Goal: Information Seeking & Learning: Learn about a topic

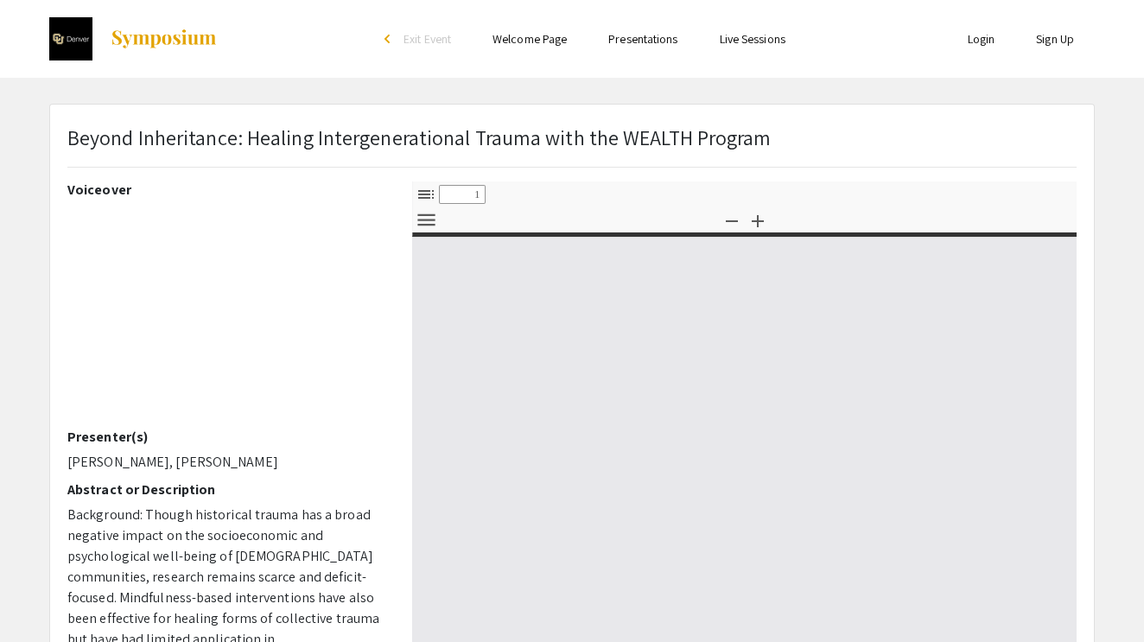
select select "custom"
type input "0"
select select "custom"
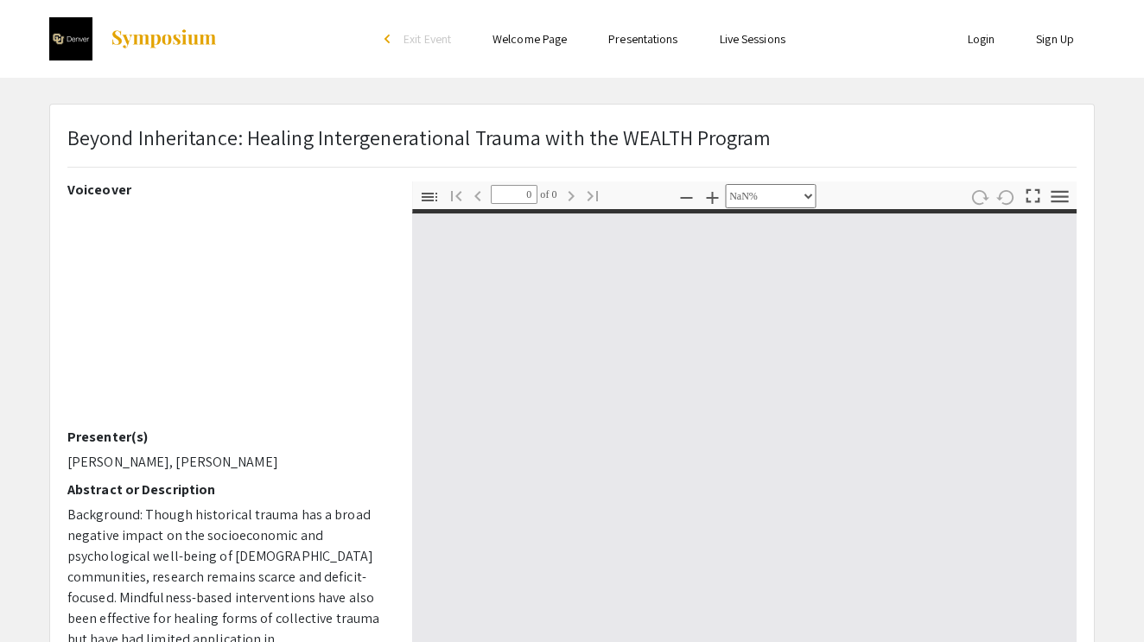
type input "1"
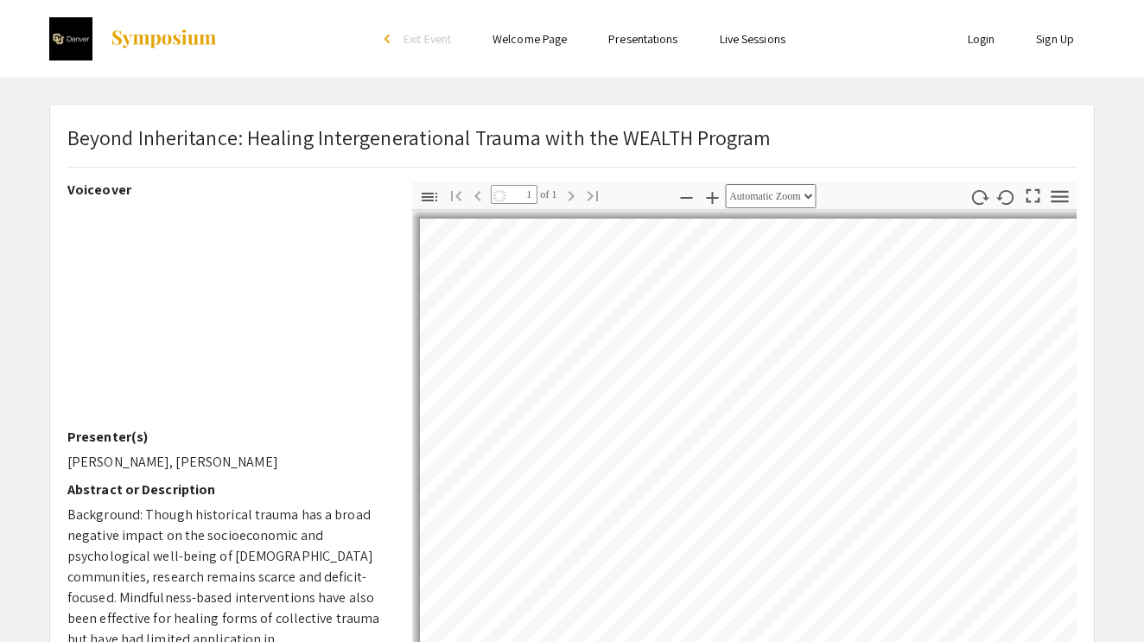
select select "auto"
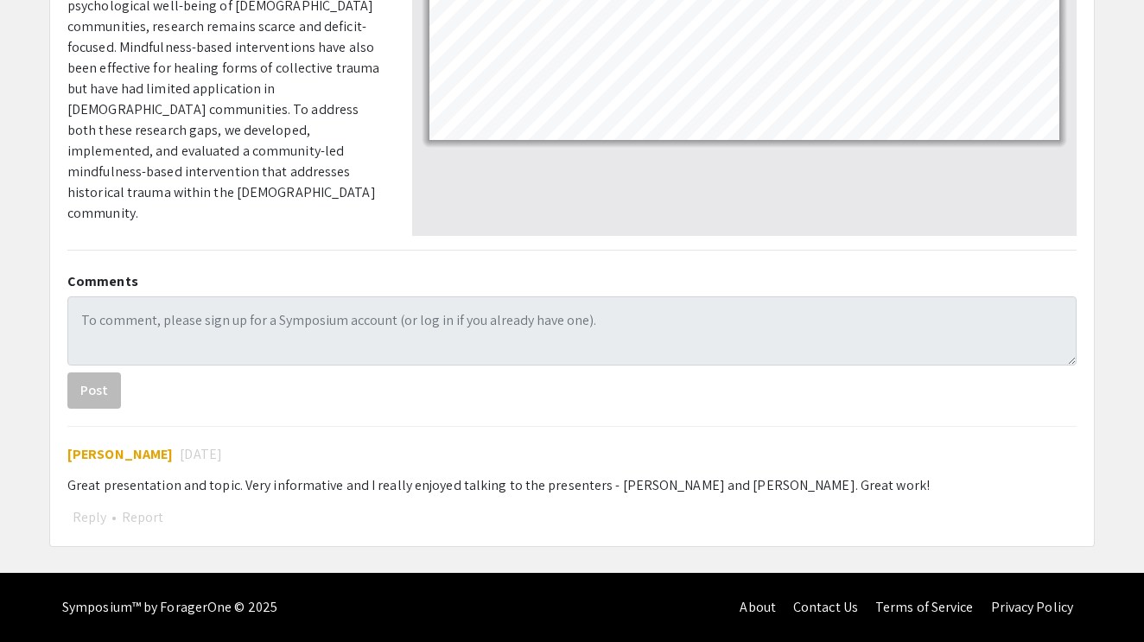
scroll to position [553, 0]
click at [124, 451] on span "Lauren Jacobs" at bounding box center [119, 454] width 105 height 18
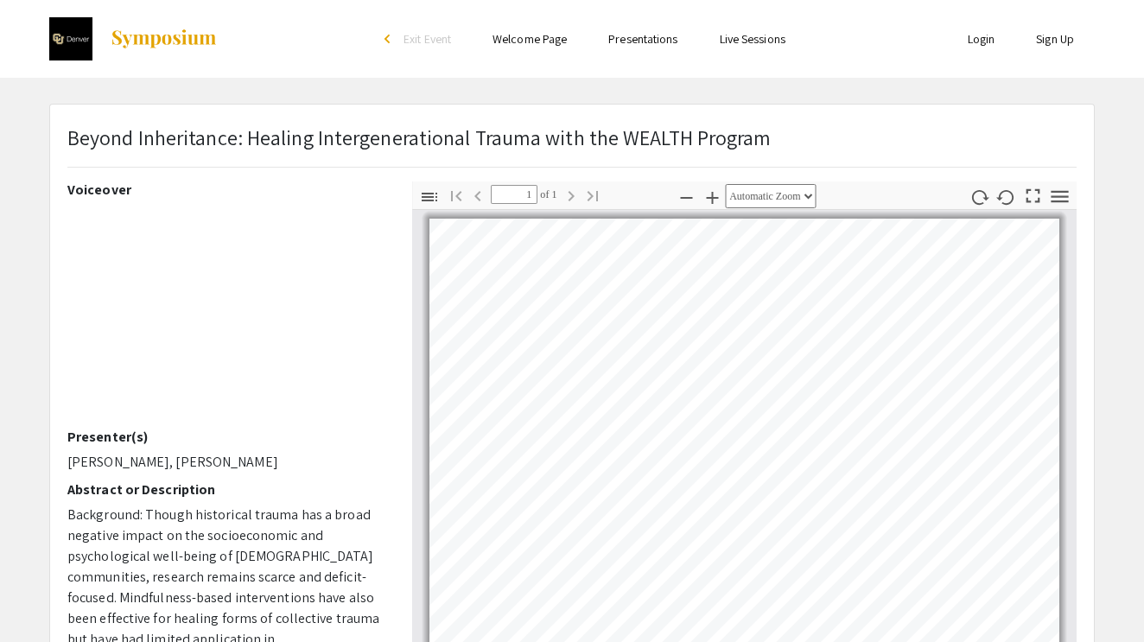
scroll to position [0, 0]
click at [664, 38] on link "Presentations" at bounding box center [642, 39] width 69 height 16
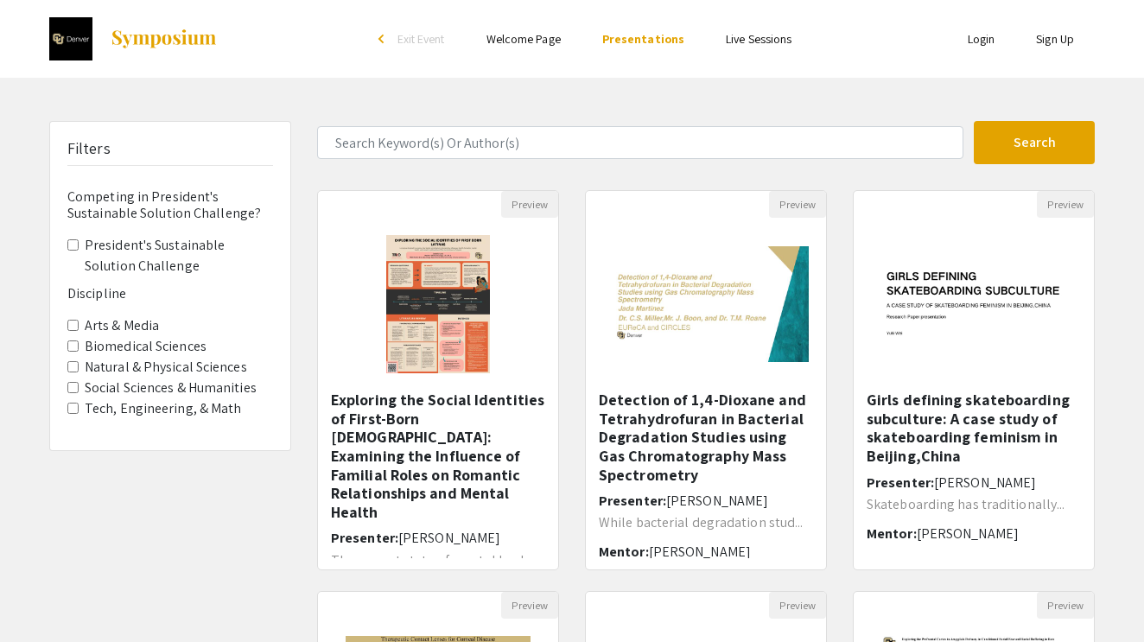
click at [762, 40] on link "Live Sessions" at bounding box center [759, 39] width 66 height 16
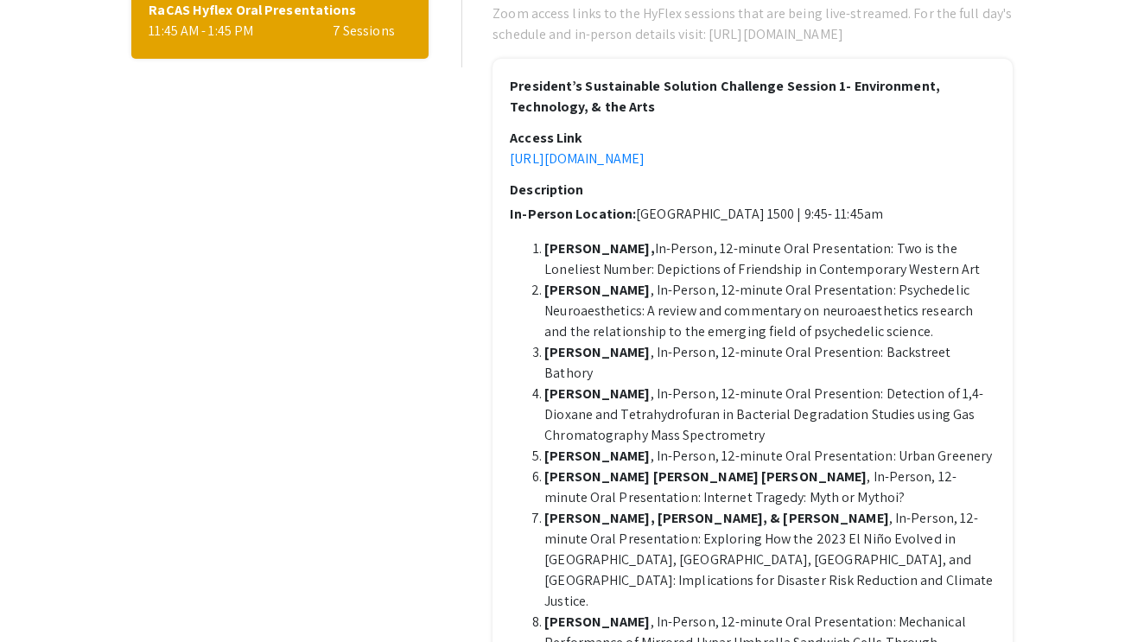
scroll to position [218, 0]
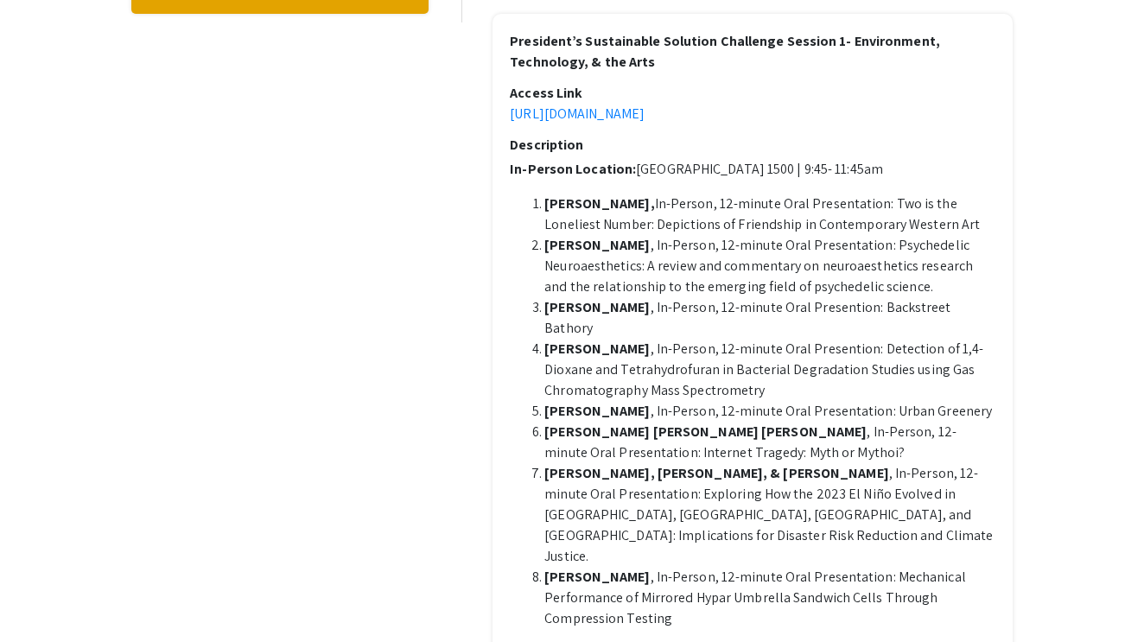
click at [657, 104] on div "Access Link" at bounding box center [752, 93] width 485 height 21
click at [644, 123] on link "https://ucdenver.zoom.us/j/91309003813" at bounding box center [577, 114] width 135 height 18
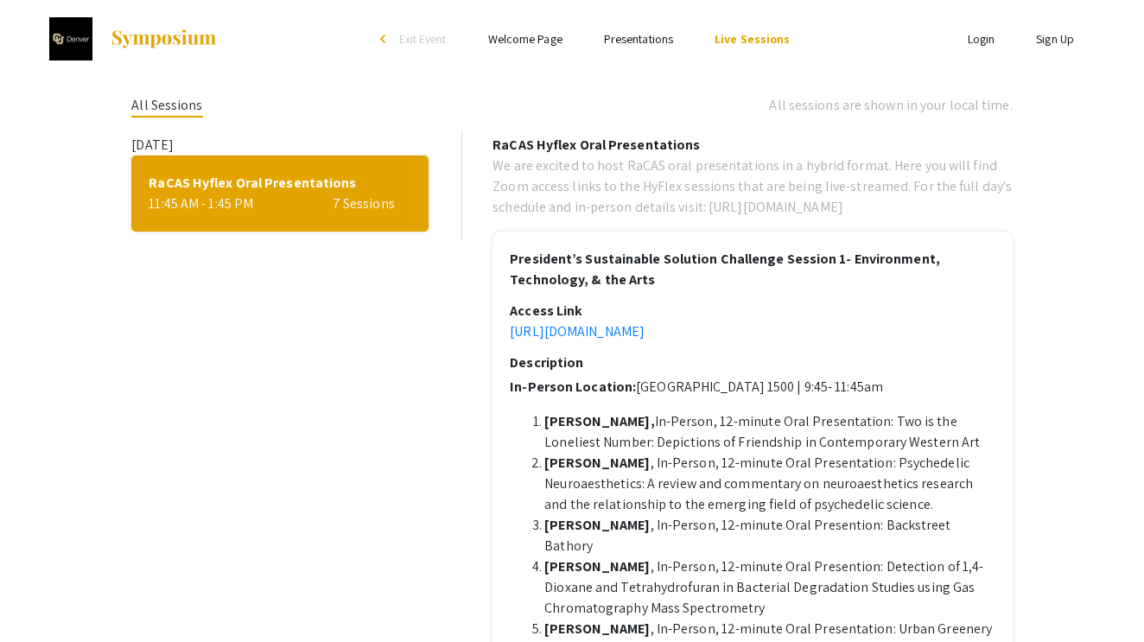
scroll to position [0, 0]
click at [312, 162] on div "RaCAS Hyflex Oral Presentations 11:45 AM - 1:45 PM 7 Sessions" at bounding box center [279, 194] width 296 height 76
click at [625, 48] on li "Presentations" at bounding box center [638, 39] width 111 height 21
click at [632, 34] on link "Presentations" at bounding box center [638, 39] width 69 height 16
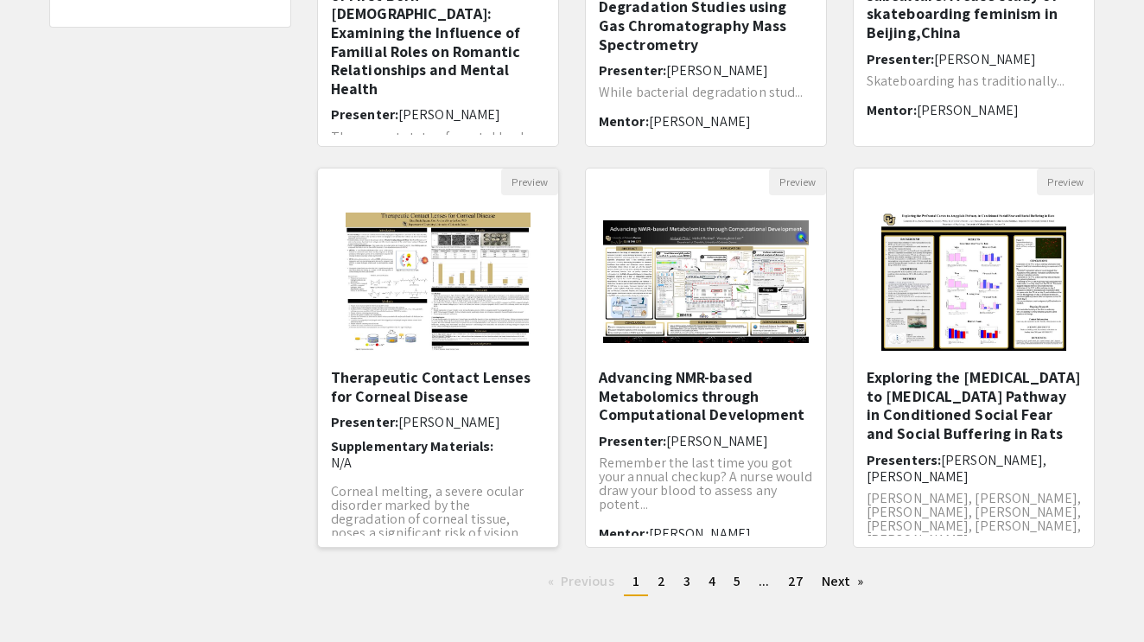
scroll to position [6, 0]
click at [666, 584] on link "page 2" at bounding box center [661, 581] width 25 height 26
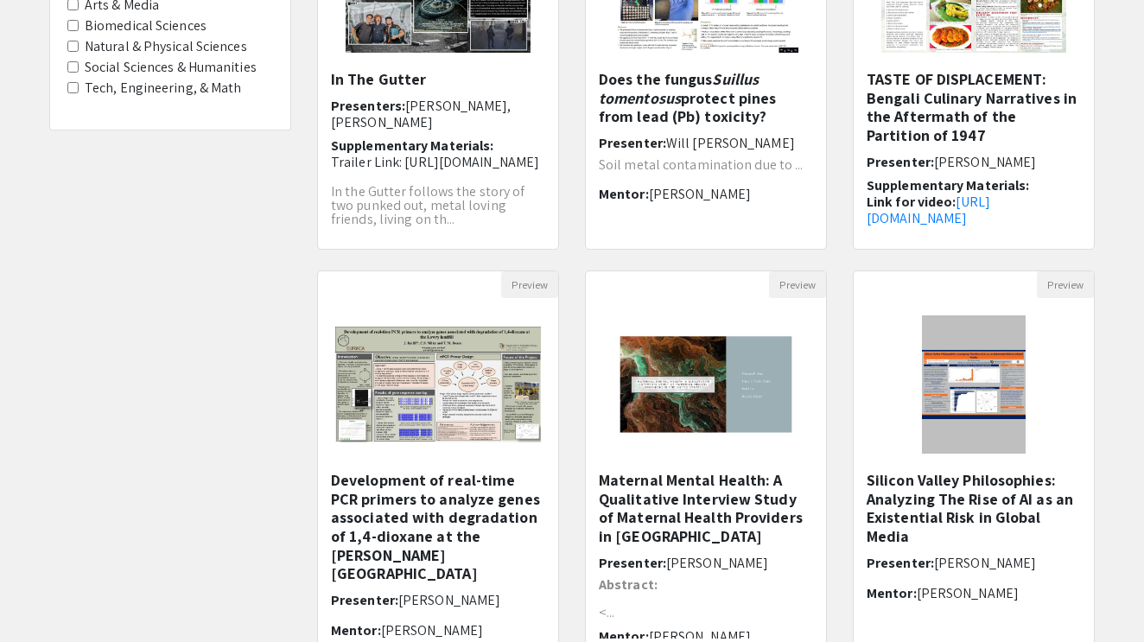
scroll to position [504, 0]
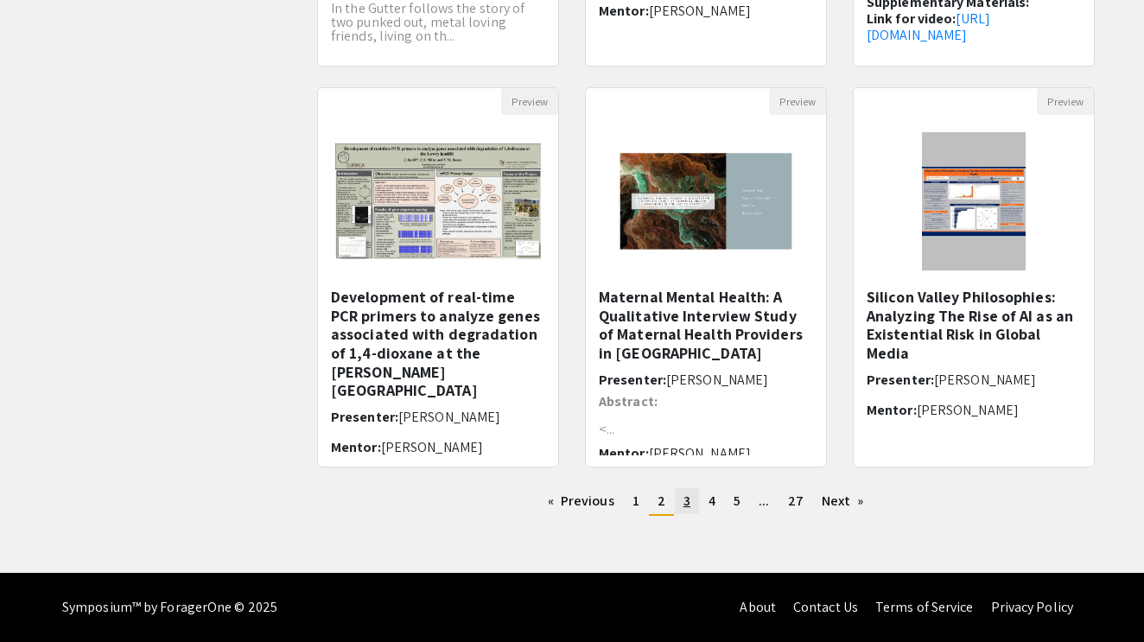
click at [683, 493] on span "3" at bounding box center [686, 501] width 7 height 18
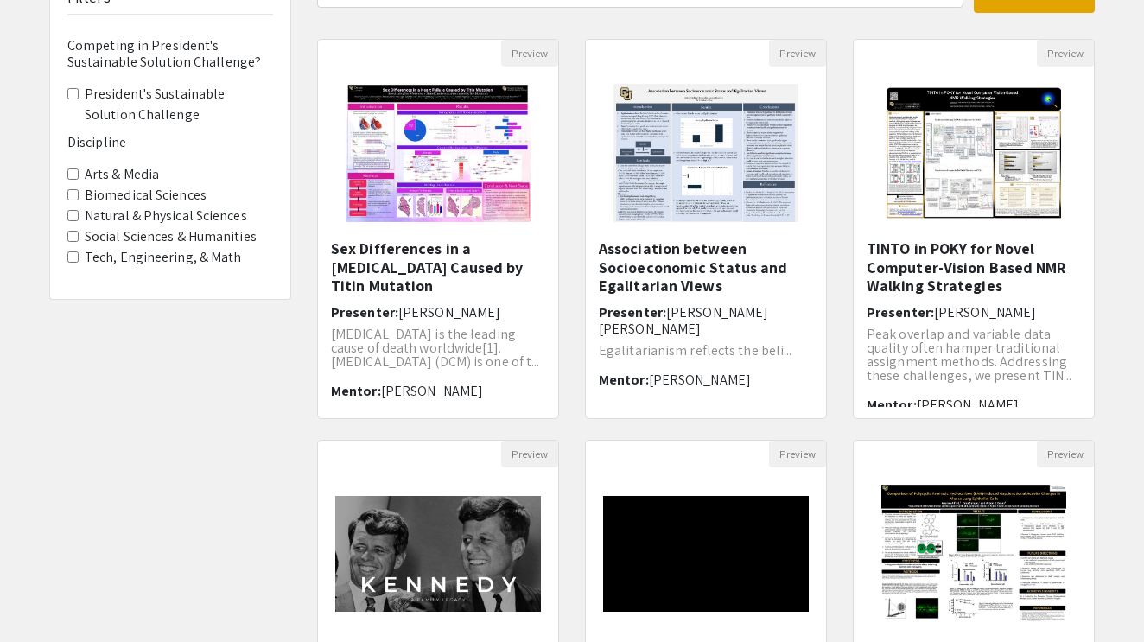
scroll to position [484, 0]
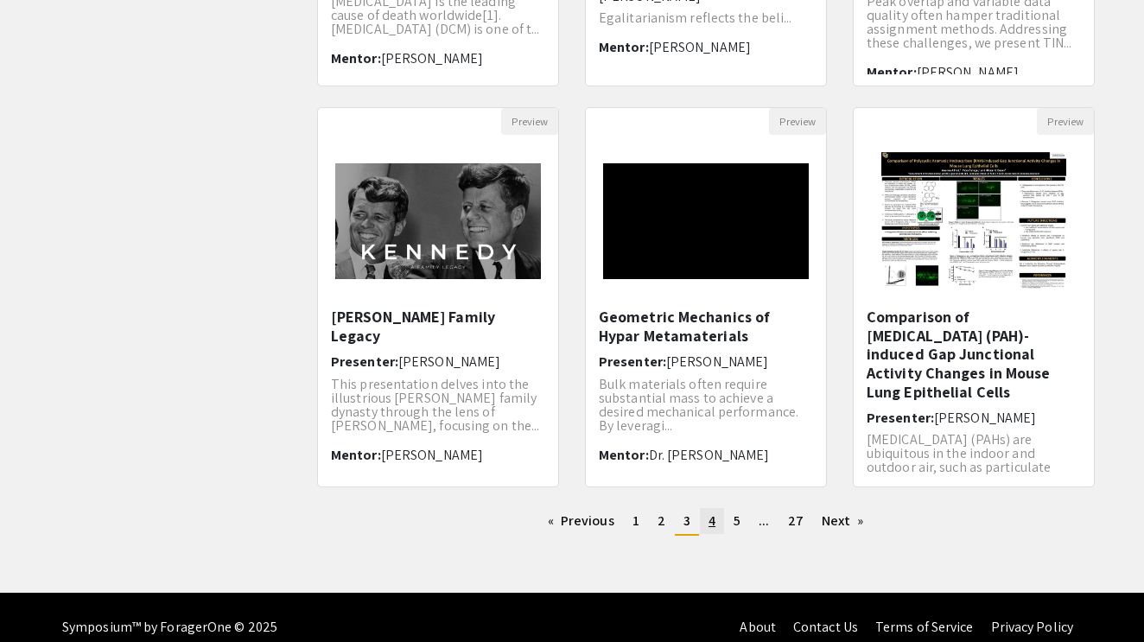
click at [710, 523] on span "4" at bounding box center [711, 520] width 7 height 18
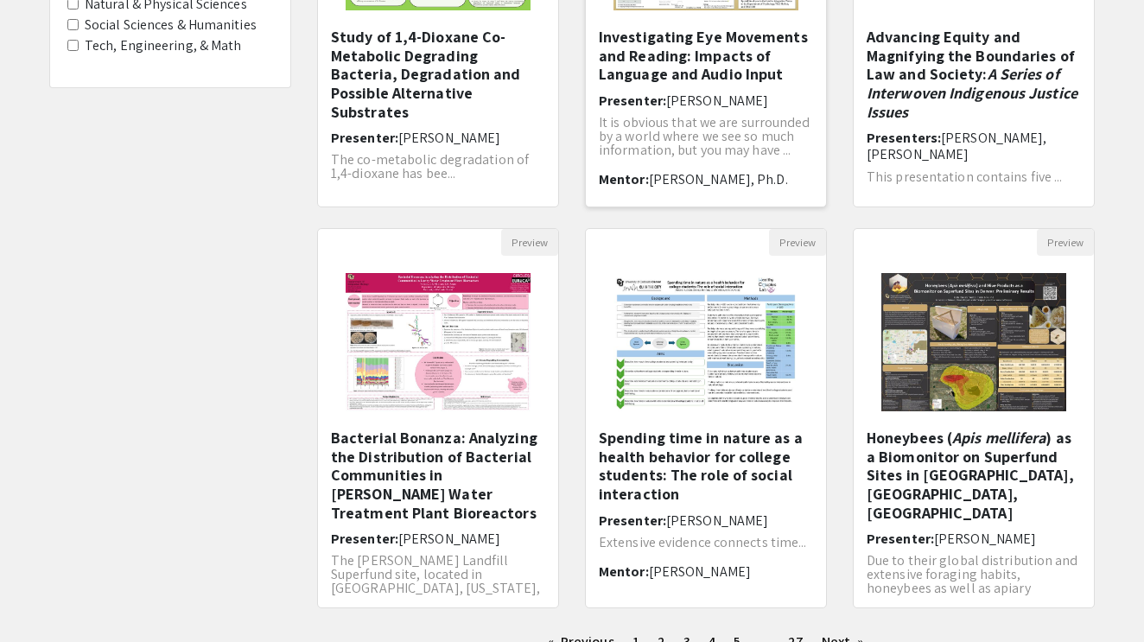
scroll to position [495, 0]
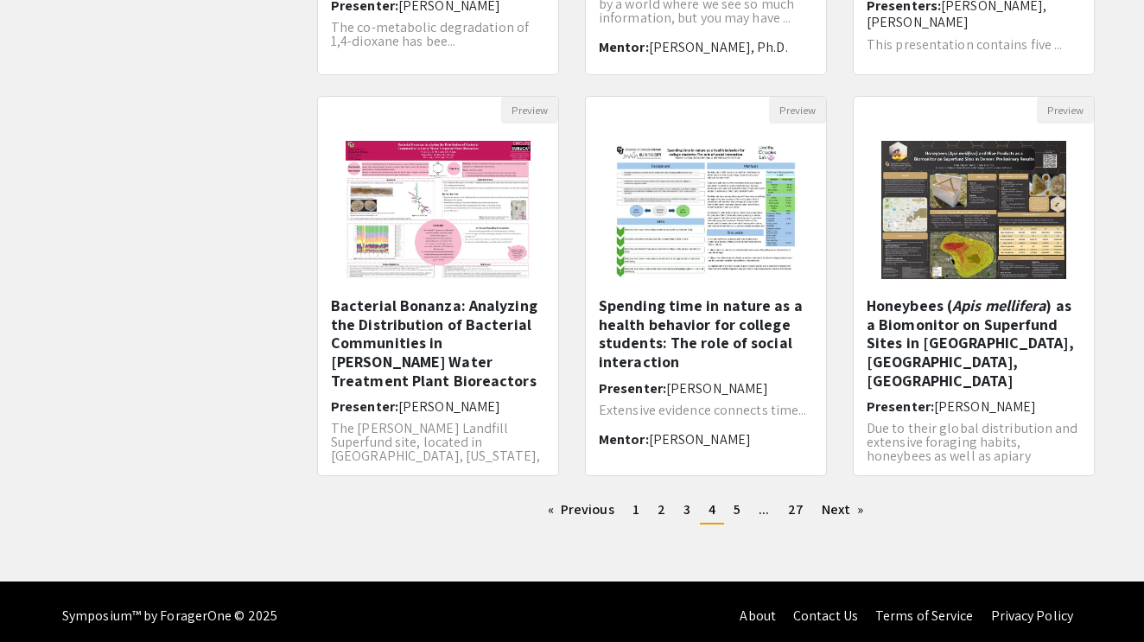
click at [709, 515] on span "4" at bounding box center [711, 509] width 7 height 18
click at [709, 508] on span "4" at bounding box center [711, 509] width 7 height 18
click at [729, 511] on link "page 5" at bounding box center [737, 510] width 24 height 26
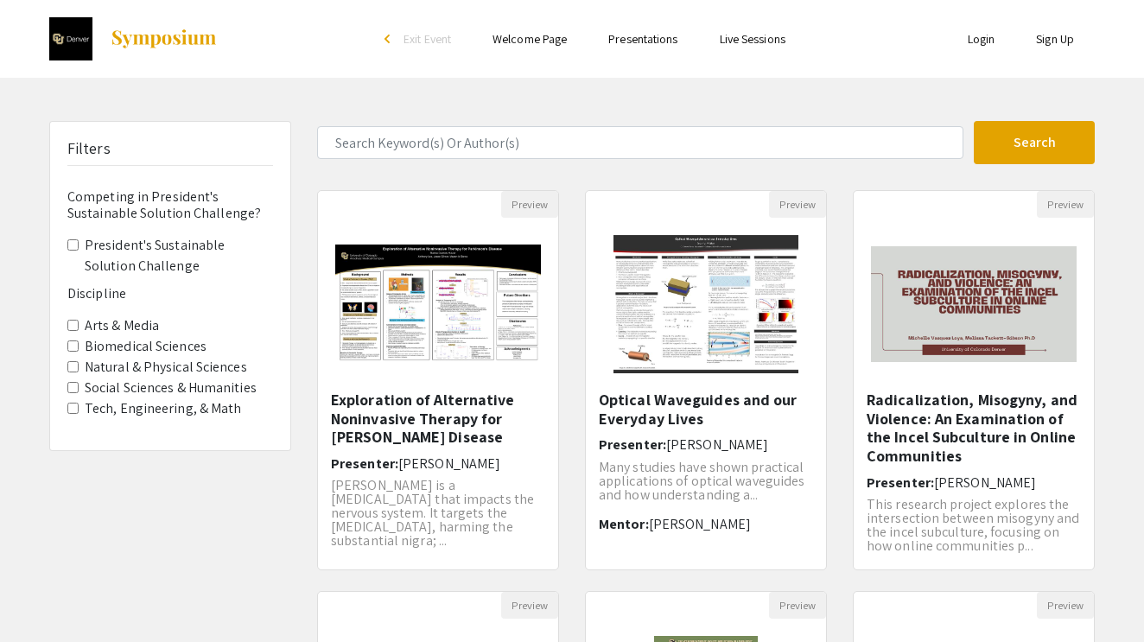
click at [164, 357] on label "Natural & Physical Sciences" at bounding box center [166, 367] width 162 height 21
click at [79, 361] on Sciences "Natural & Physical Sciences" at bounding box center [72, 366] width 11 height 11
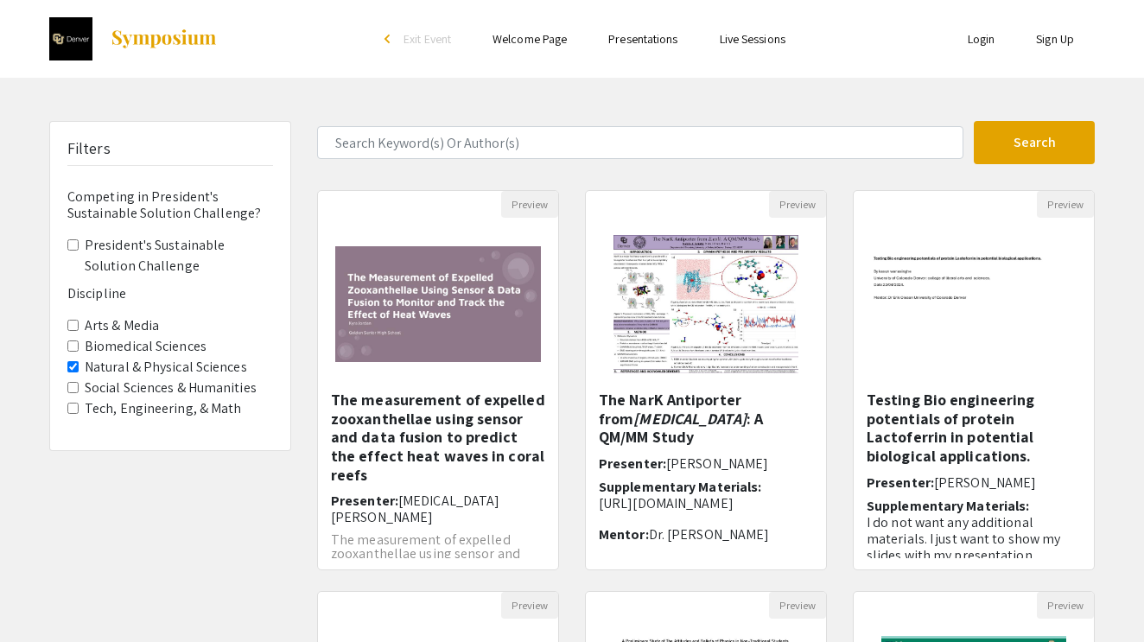
click at [162, 398] on label "Tech, Engineering, & Math" at bounding box center [163, 408] width 157 height 21
click at [79, 403] on Math "Tech, Engineering, & Math" at bounding box center [72, 408] width 11 height 11
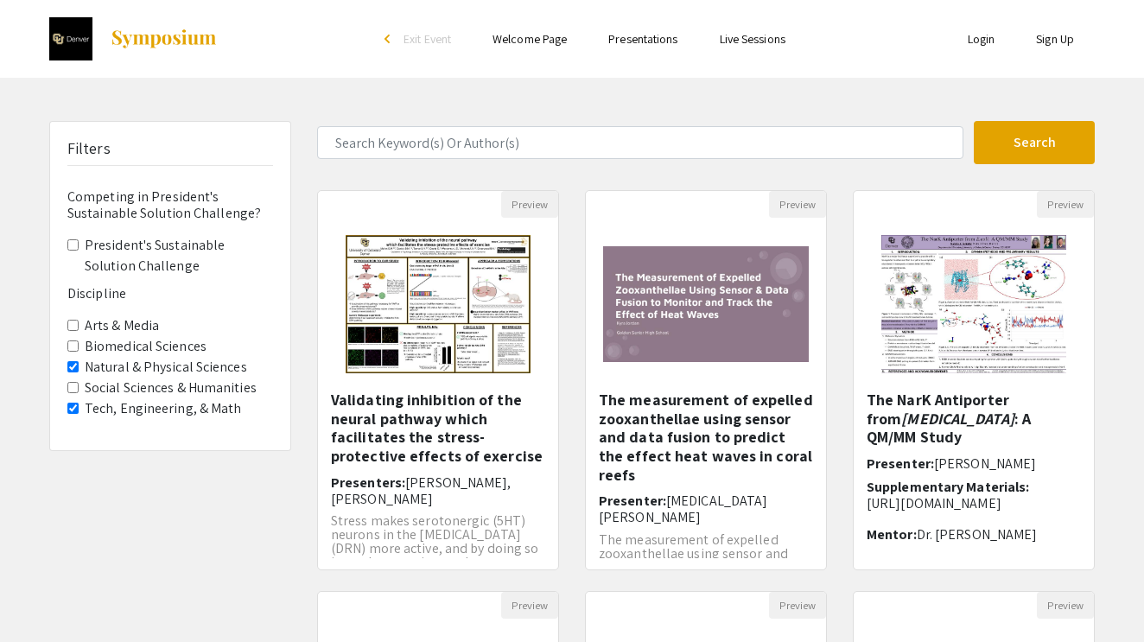
click at [162, 398] on label "Tech, Engineering, & Math" at bounding box center [163, 408] width 157 height 21
click at [79, 403] on Math "Tech, Engineering, & Math" at bounding box center [72, 408] width 11 height 11
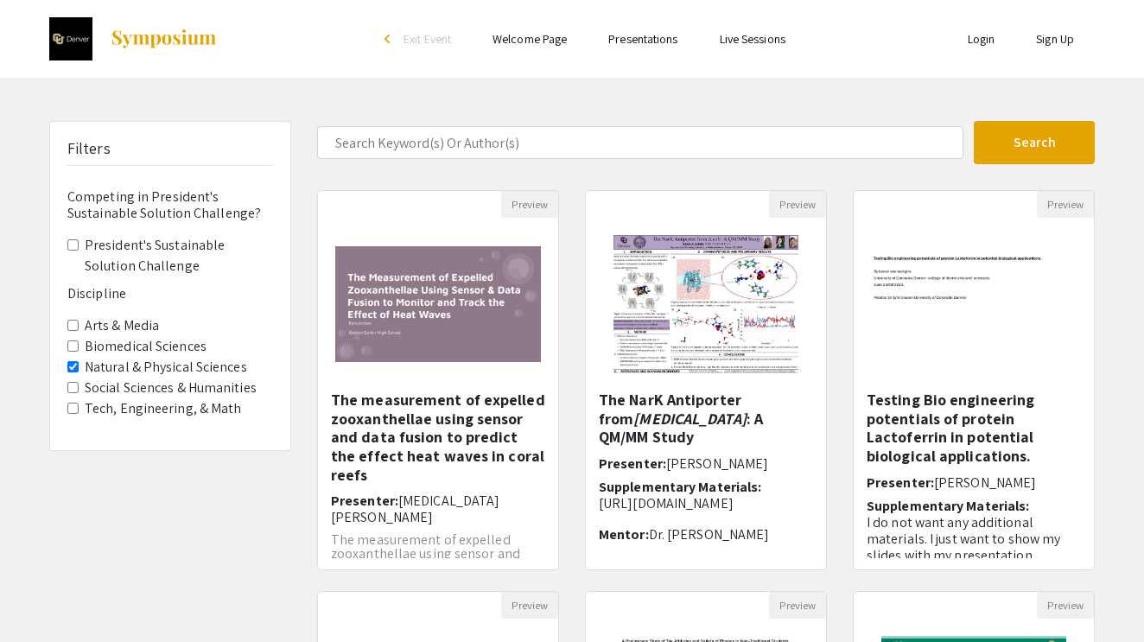
click at [135, 235] on label "President's Sustainable Solution Challenge" at bounding box center [179, 255] width 188 height 41
click at [79, 239] on Challenge "President's Sustainable Solution Challenge" at bounding box center [72, 244] width 11 height 11
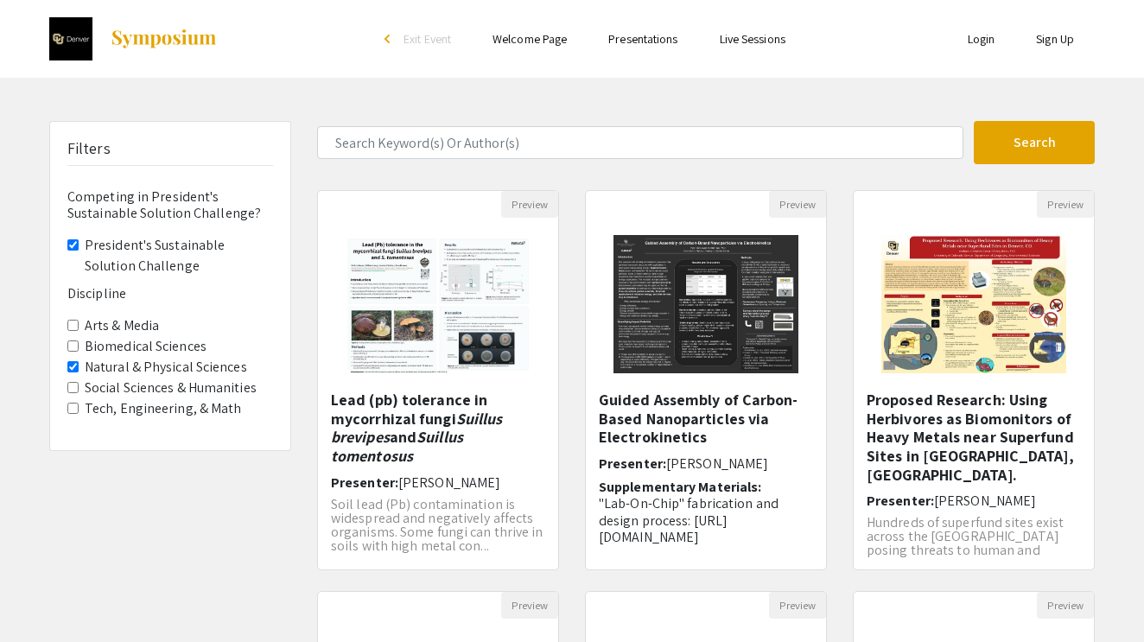
click at [118, 285] on h6 "Discipline" at bounding box center [170, 293] width 206 height 16
click at [543, 48] on li "Welcome Page" at bounding box center [530, 39] width 116 height 21
click at [543, 43] on link "Welcome Page" at bounding box center [529, 39] width 74 height 16
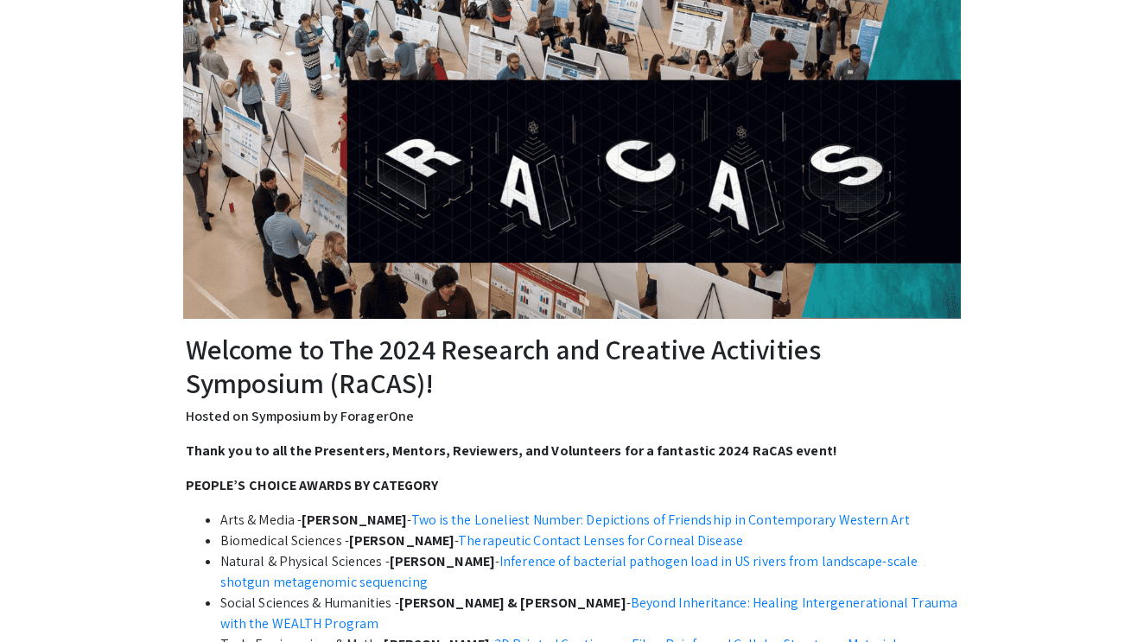
scroll to position [602, 0]
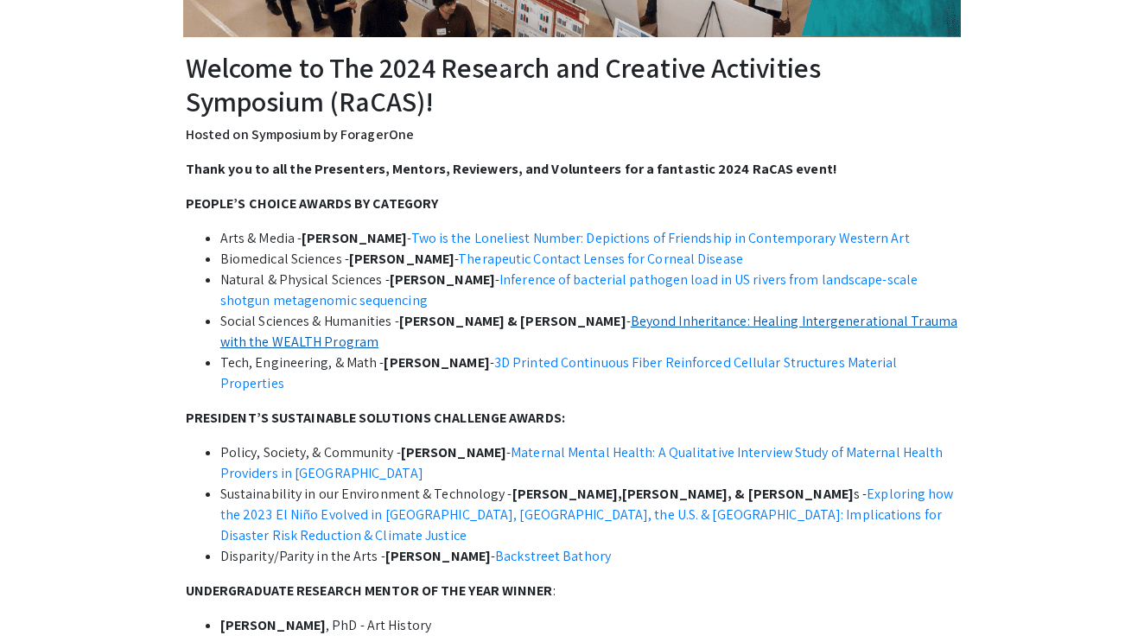
click at [632, 324] on link "Beyond Inheritance: Healing Intergenerational Trauma with the WEALTH Program" at bounding box center [588, 331] width 737 height 39
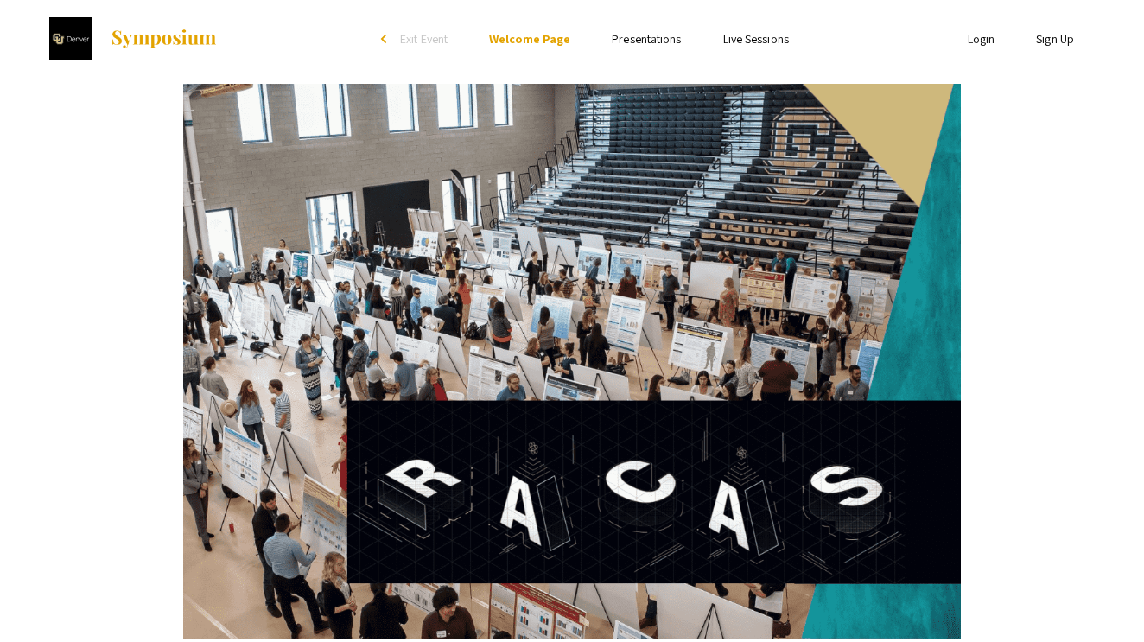
scroll to position [0, 0]
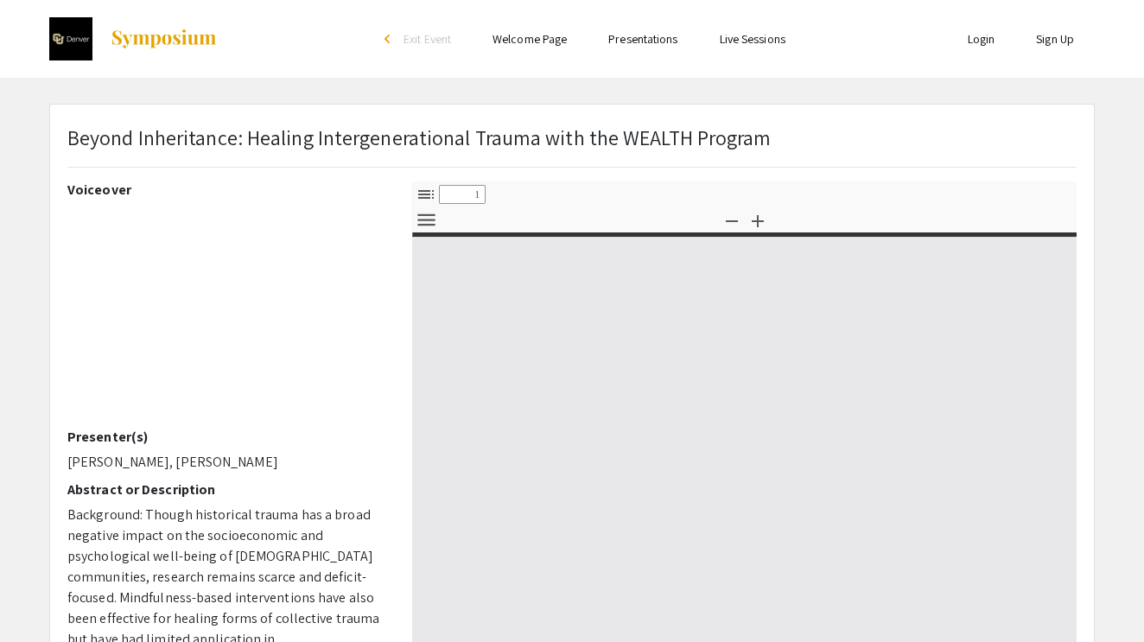
select select "custom"
type input "0"
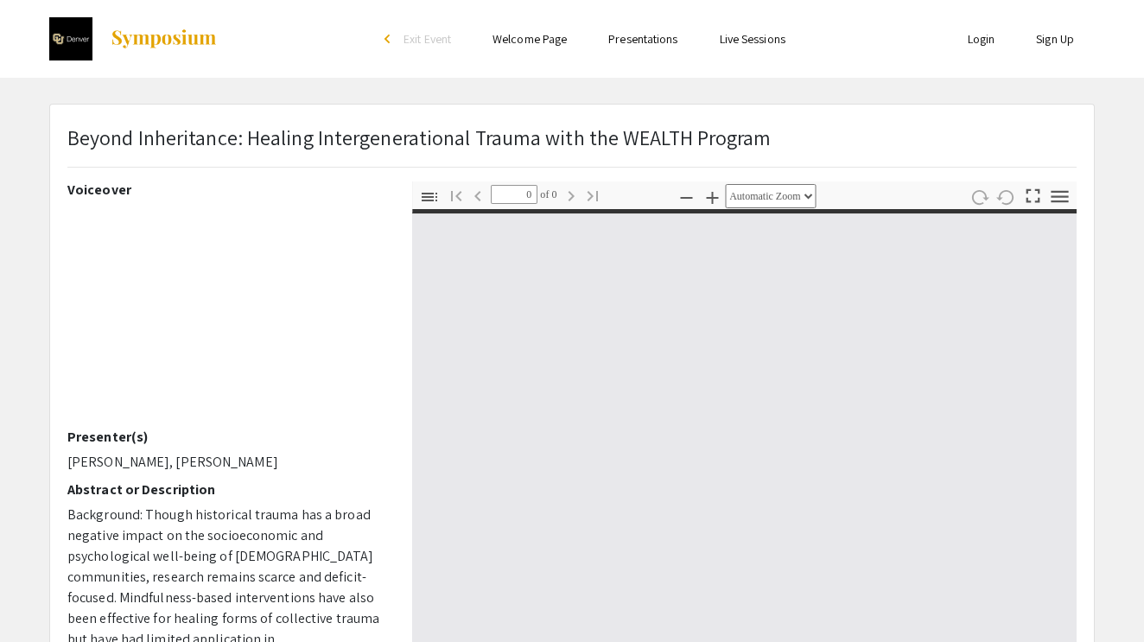
select select "custom"
type input "1"
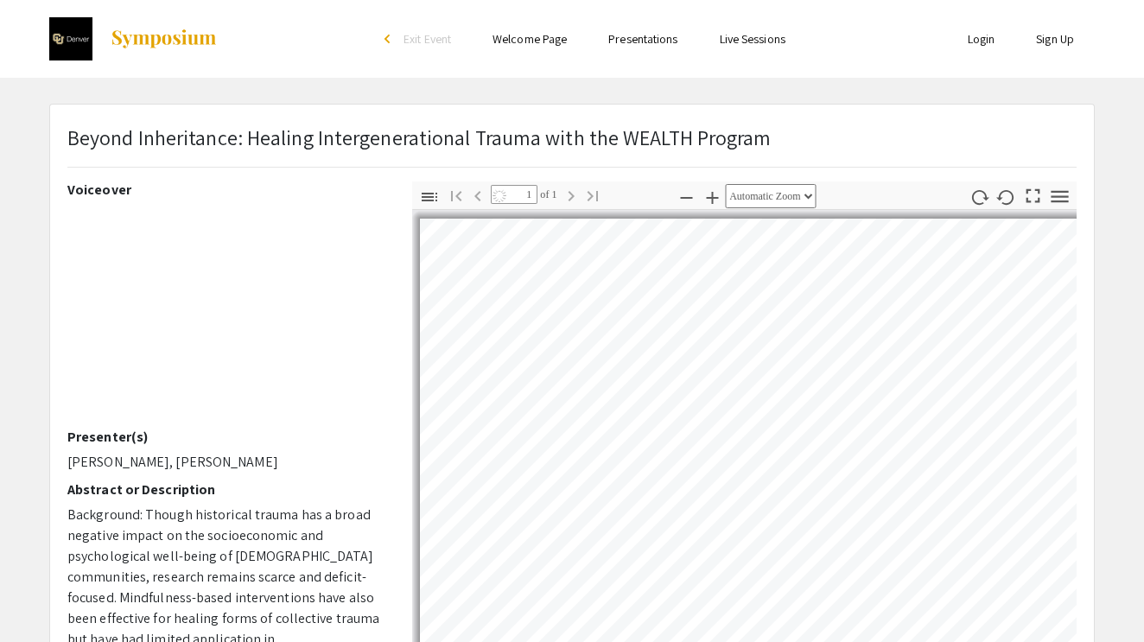
select select "auto"
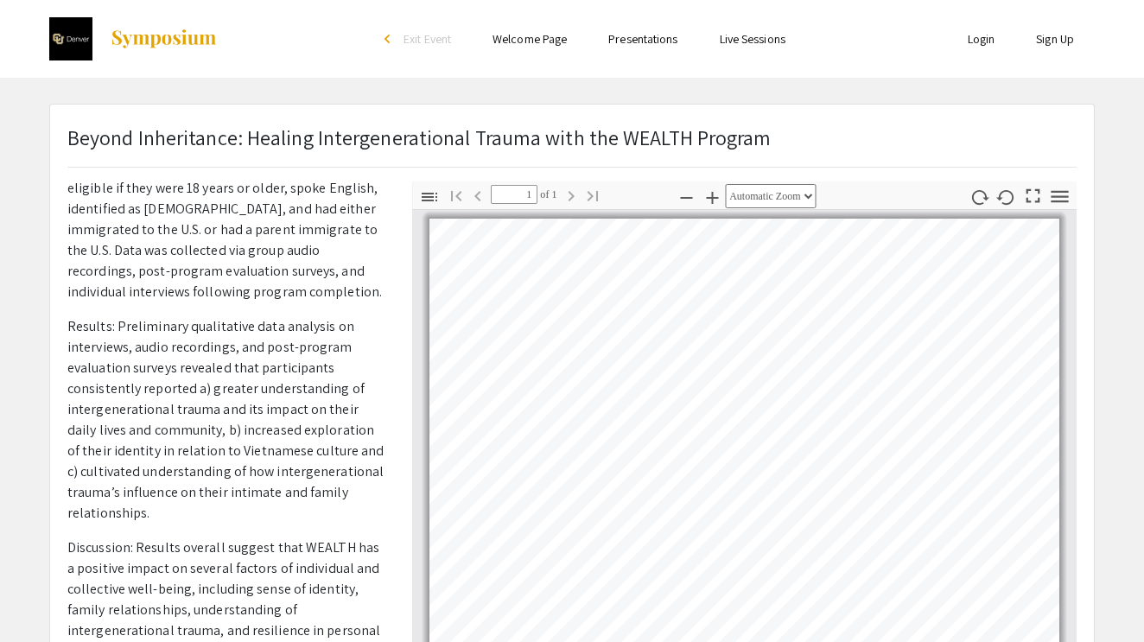
click at [530, 48] on li "Welcome Page" at bounding box center [530, 39] width 116 height 21
click at [626, 48] on li "Presentations" at bounding box center [642, 39] width 111 height 21
click at [629, 37] on link "Presentations" at bounding box center [642, 39] width 69 height 16
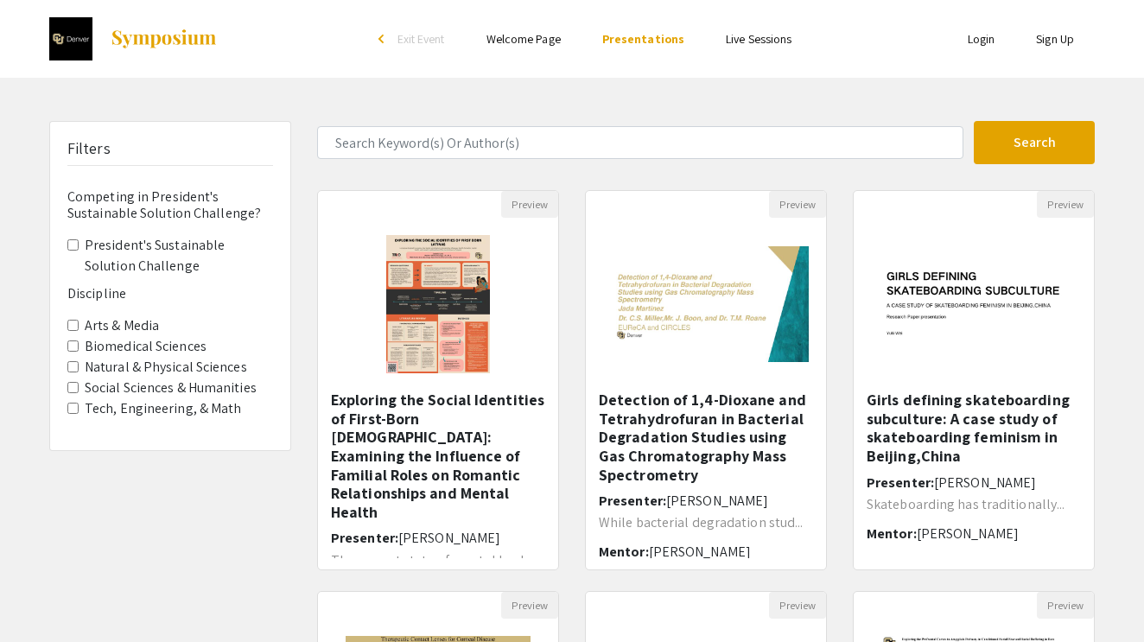
click at [561, 40] on link "Welcome Page" at bounding box center [523, 39] width 74 height 16
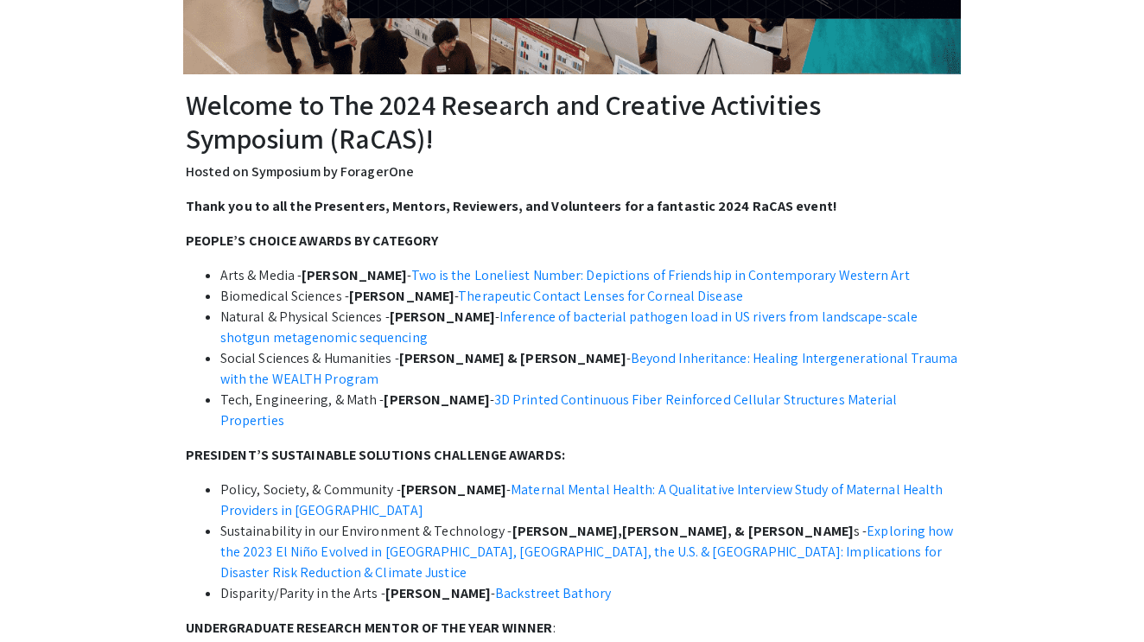
scroll to position [616, 0]
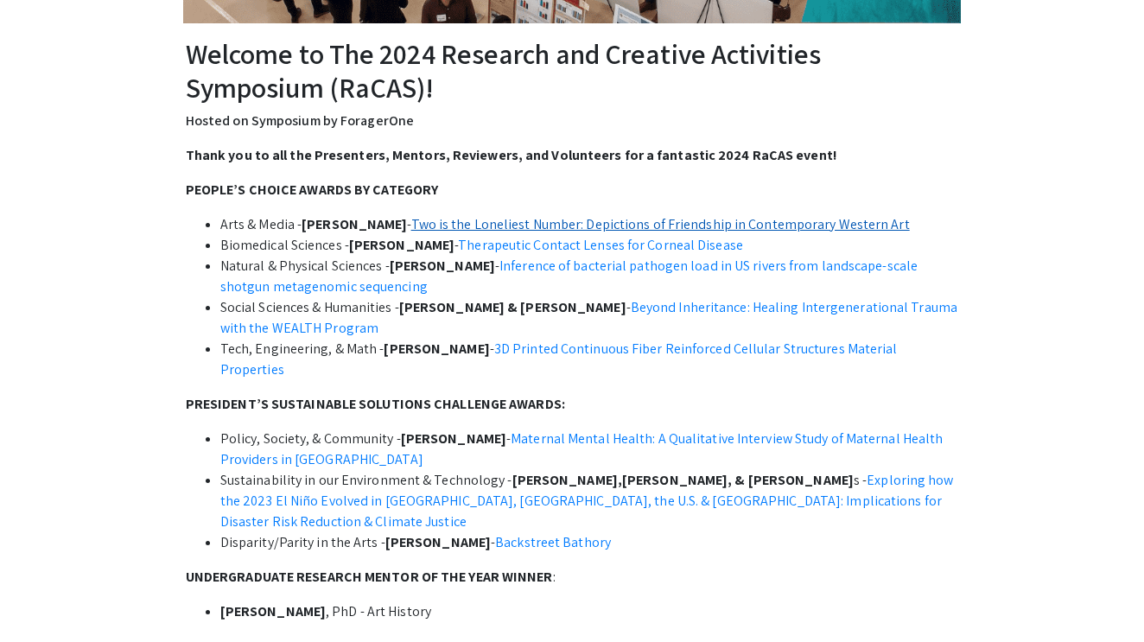
click at [719, 225] on link "Two is the Loneliest Number: Depictions of Friendship in Contemporary Western A…" at bounding box center [660, 224] width 498 height 18
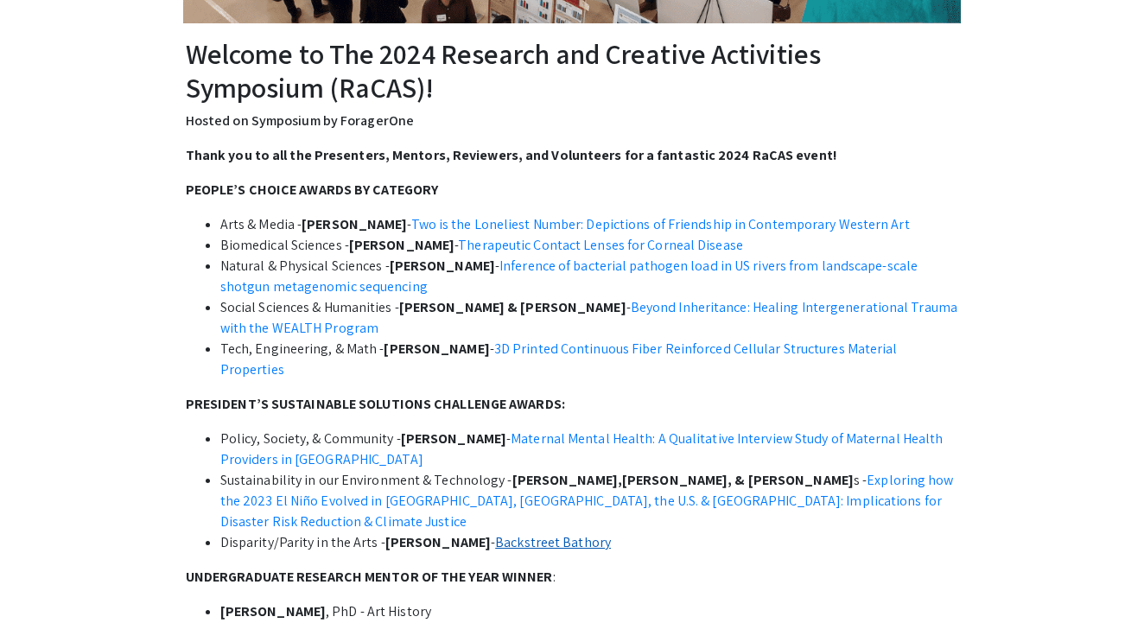
click at [506, 533] on link "Backstreet Bathory" at bounding box center [553, 542] width 116 height 18
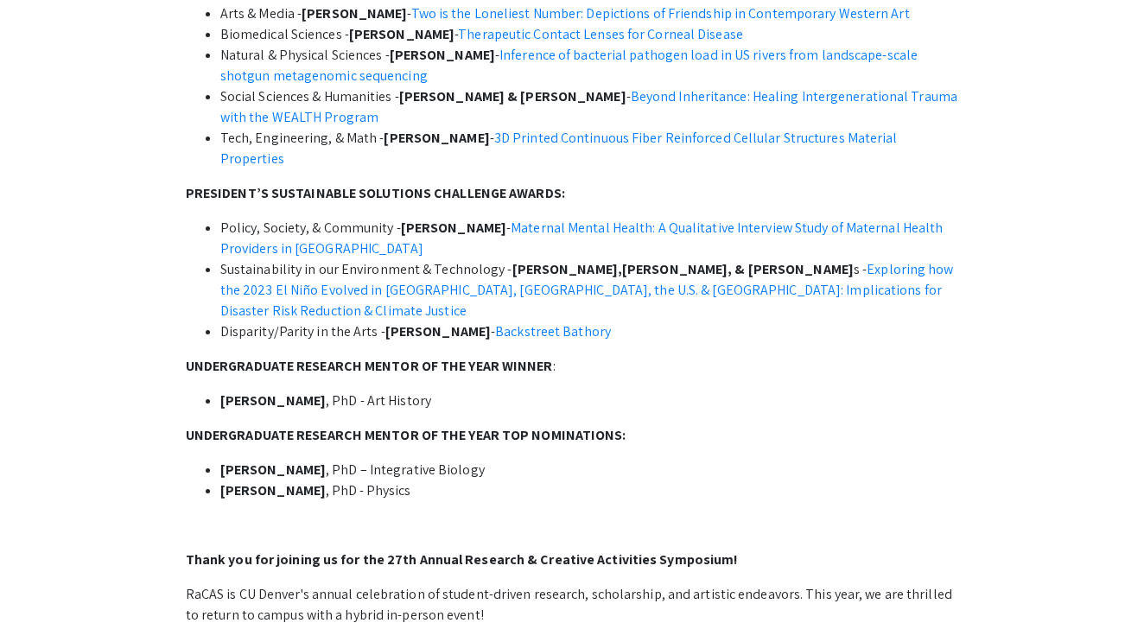
scroll to position [682, 0]
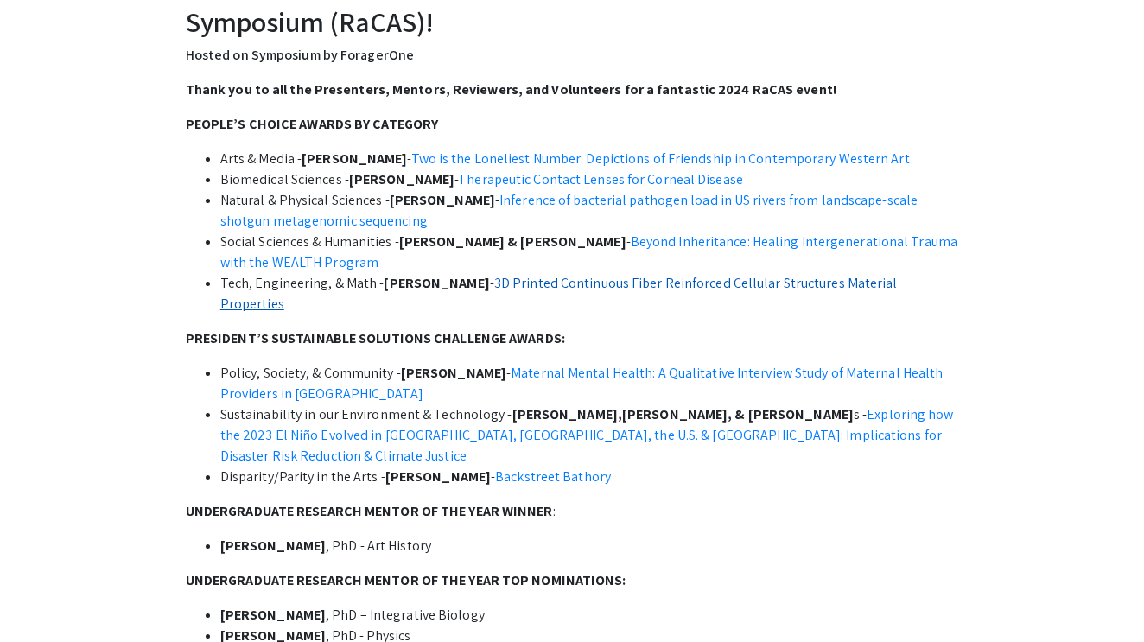
click at [600, 280] on link "3D Printed Continuous Fiber Reinforced Cellular Structures Material Properties" at bounding box center [558, 293] width 677 height 39
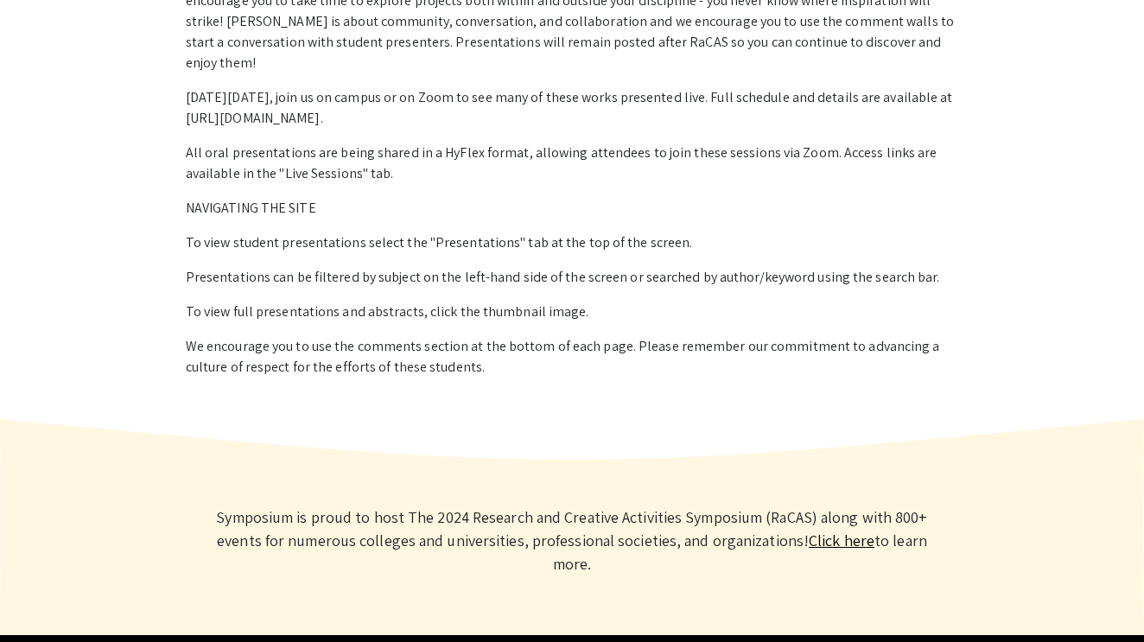
scroll to position [1495, 0]
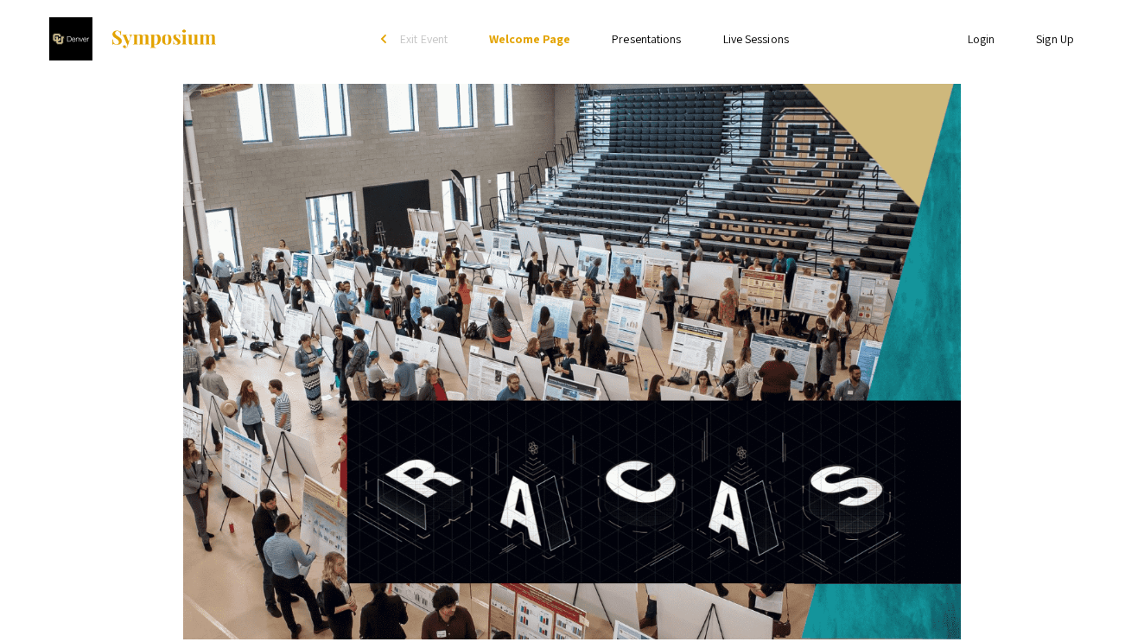
scroll to position [0, 0]
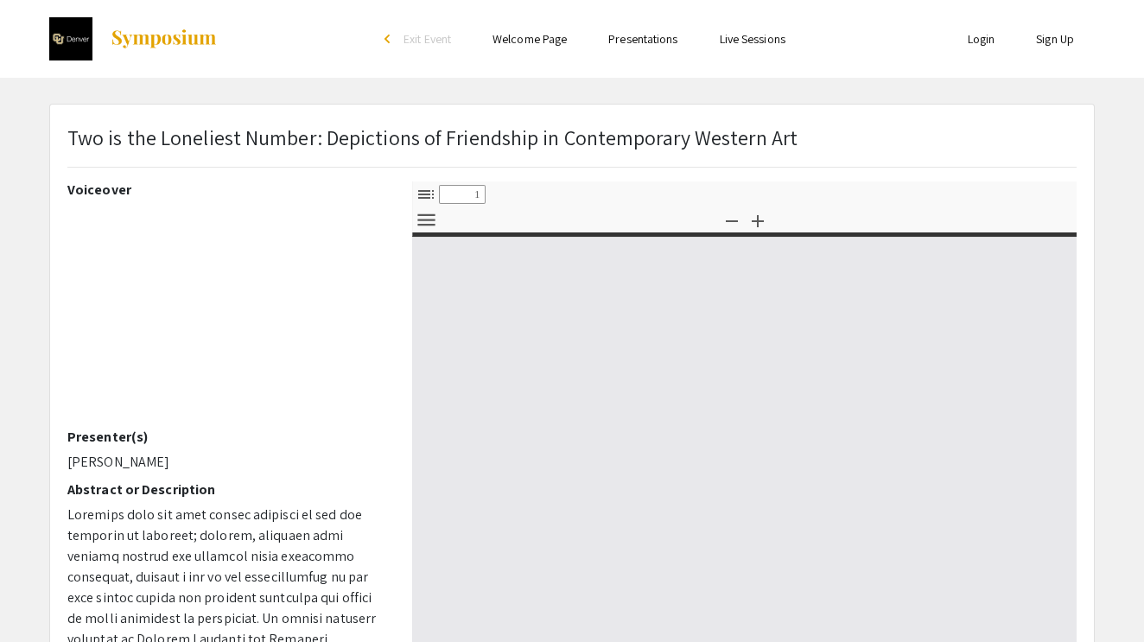
select select "custom"
type input "0"
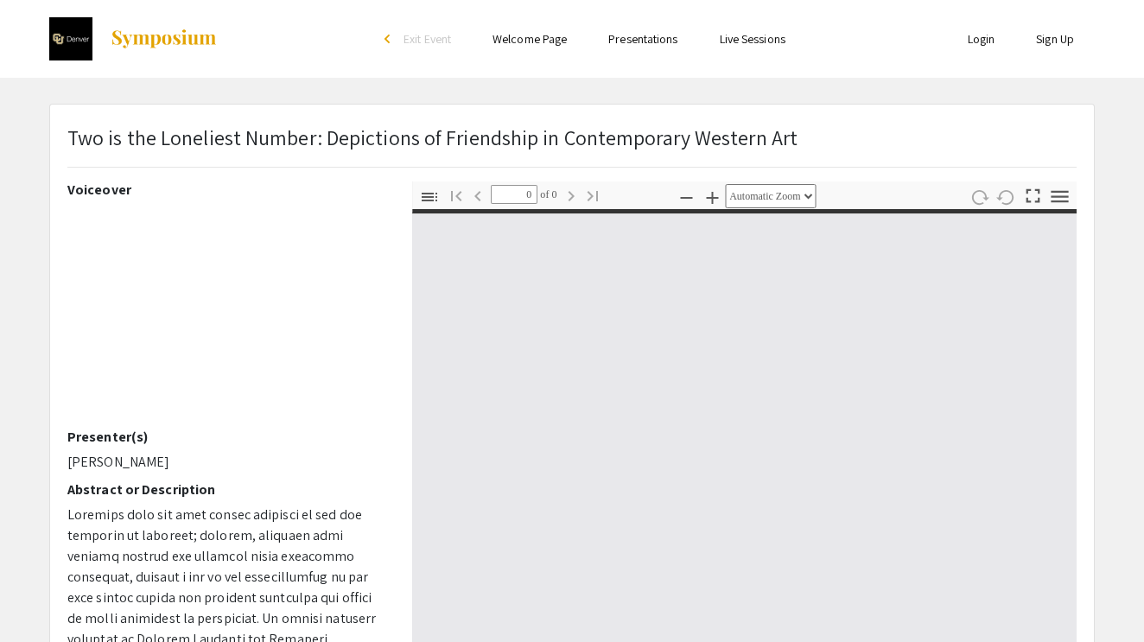
select select "custom"
type input "1"
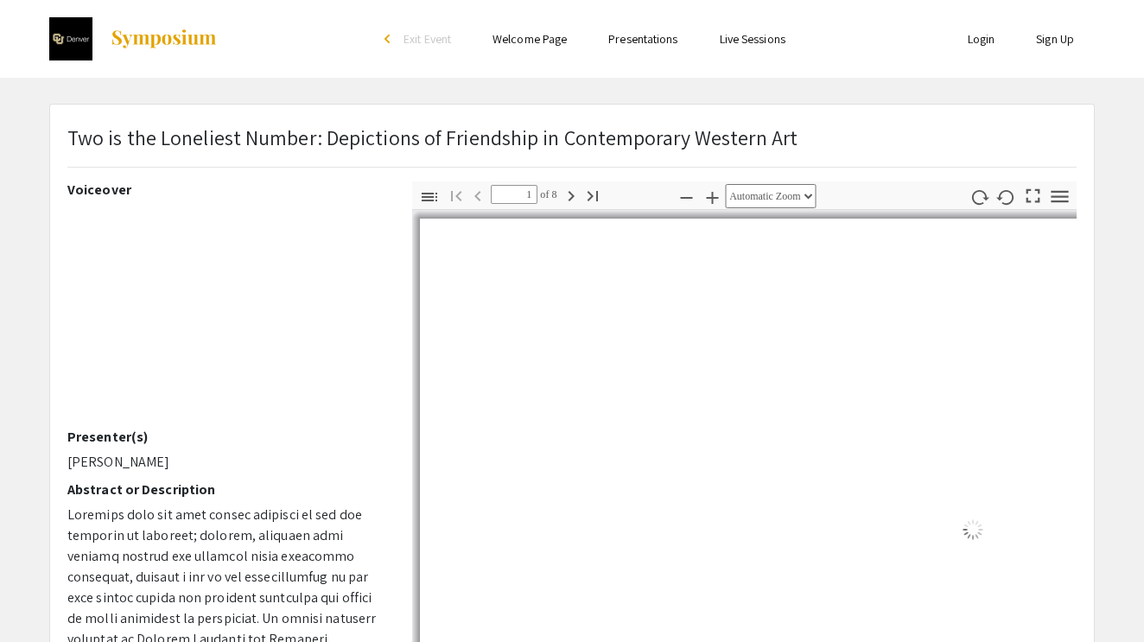
select select "auto"
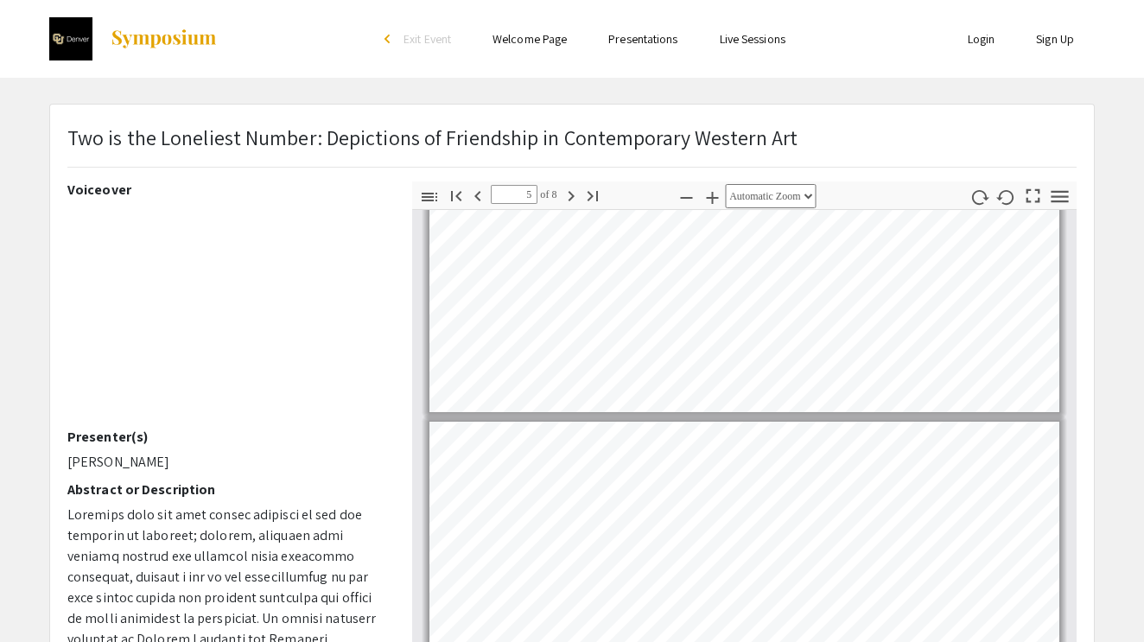
scroll to position [1273, 0]
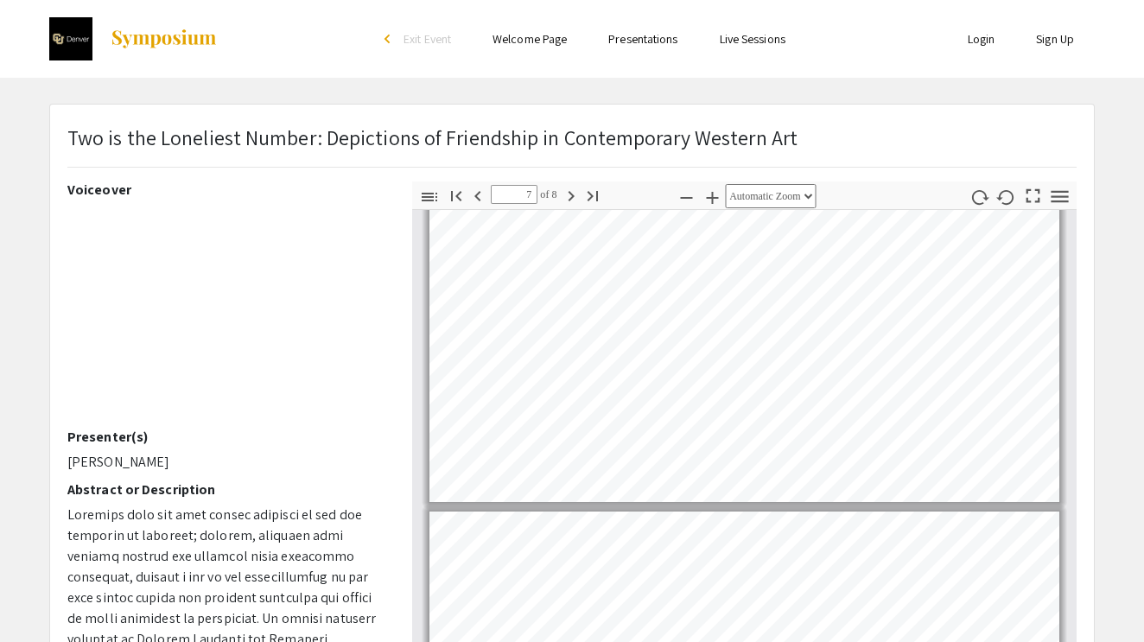
type input "8"
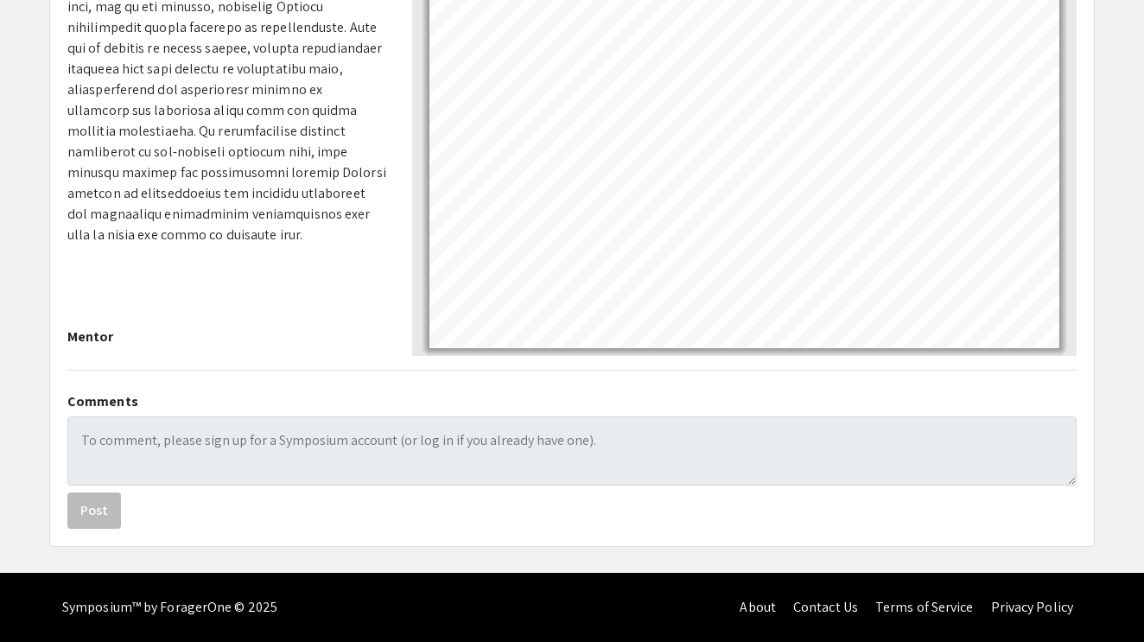
scroll to position [430, 0]
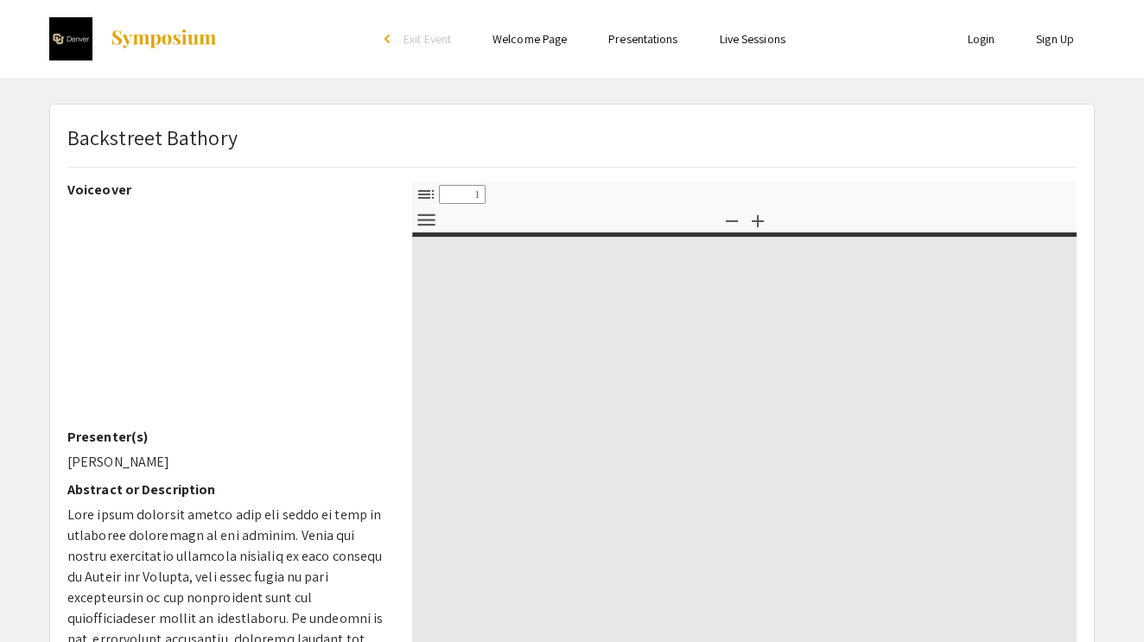
select select "custom"
type input "0"
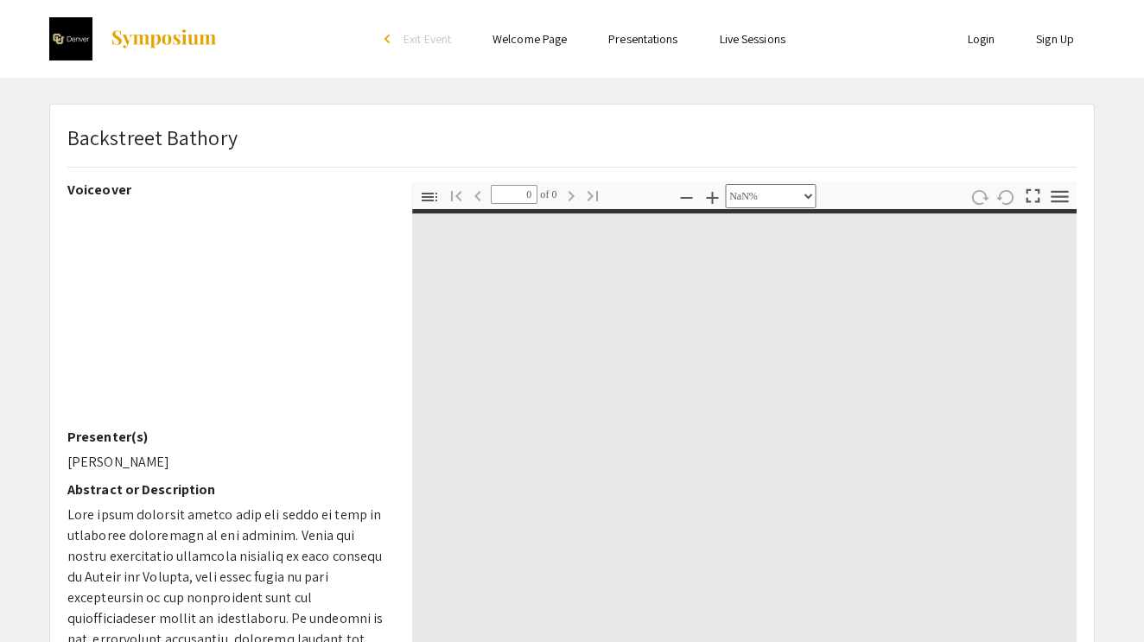
select select "auto"
type input "1"
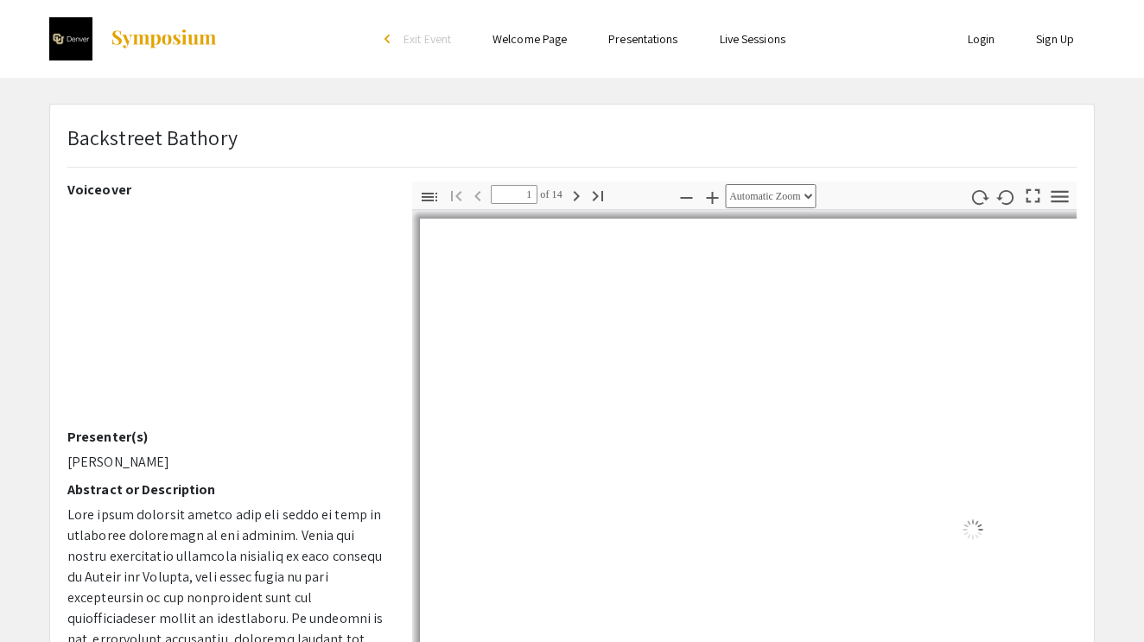
select select "auto"
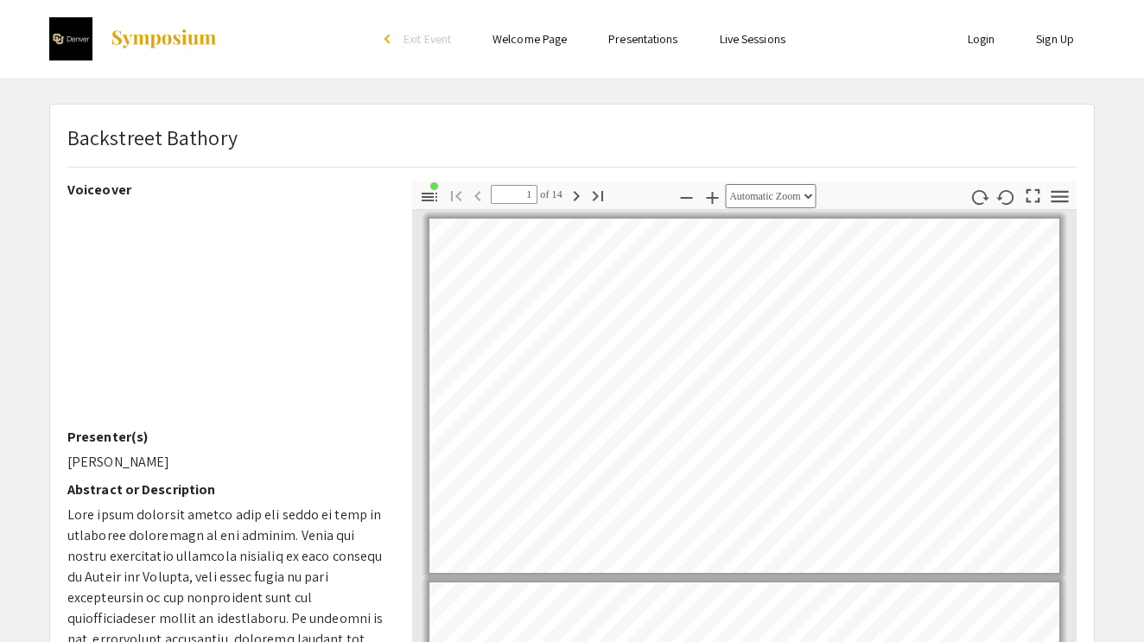
scroll to position [3, 0]
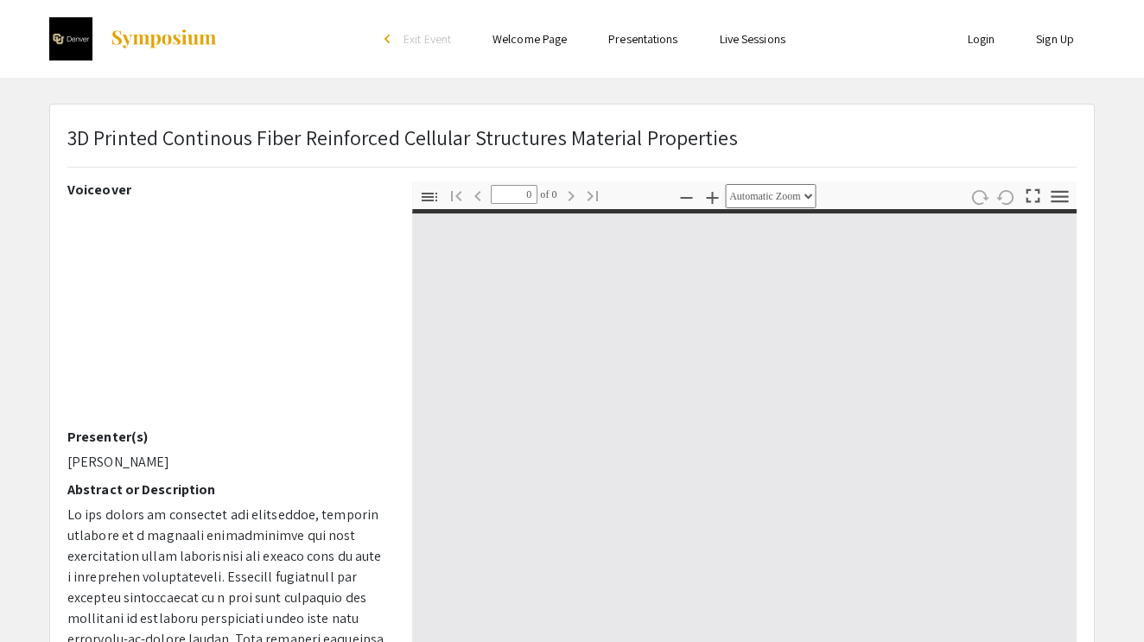
select select "custom"
type input "1"
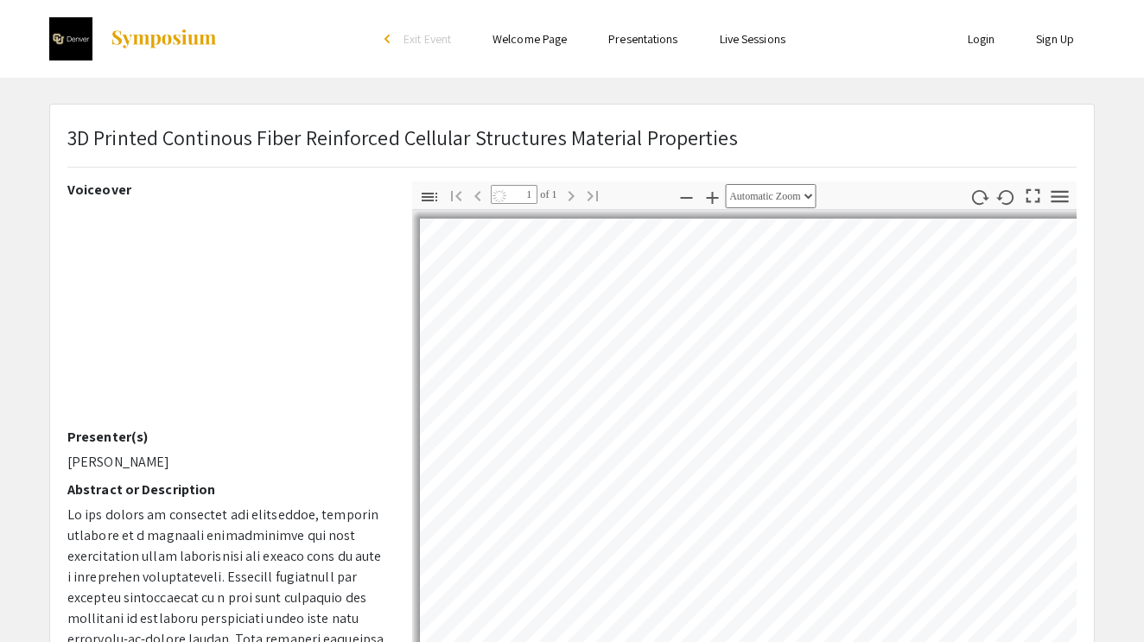
select select "auto"
